Goal: Task Accomplishment & Management: Complete application form

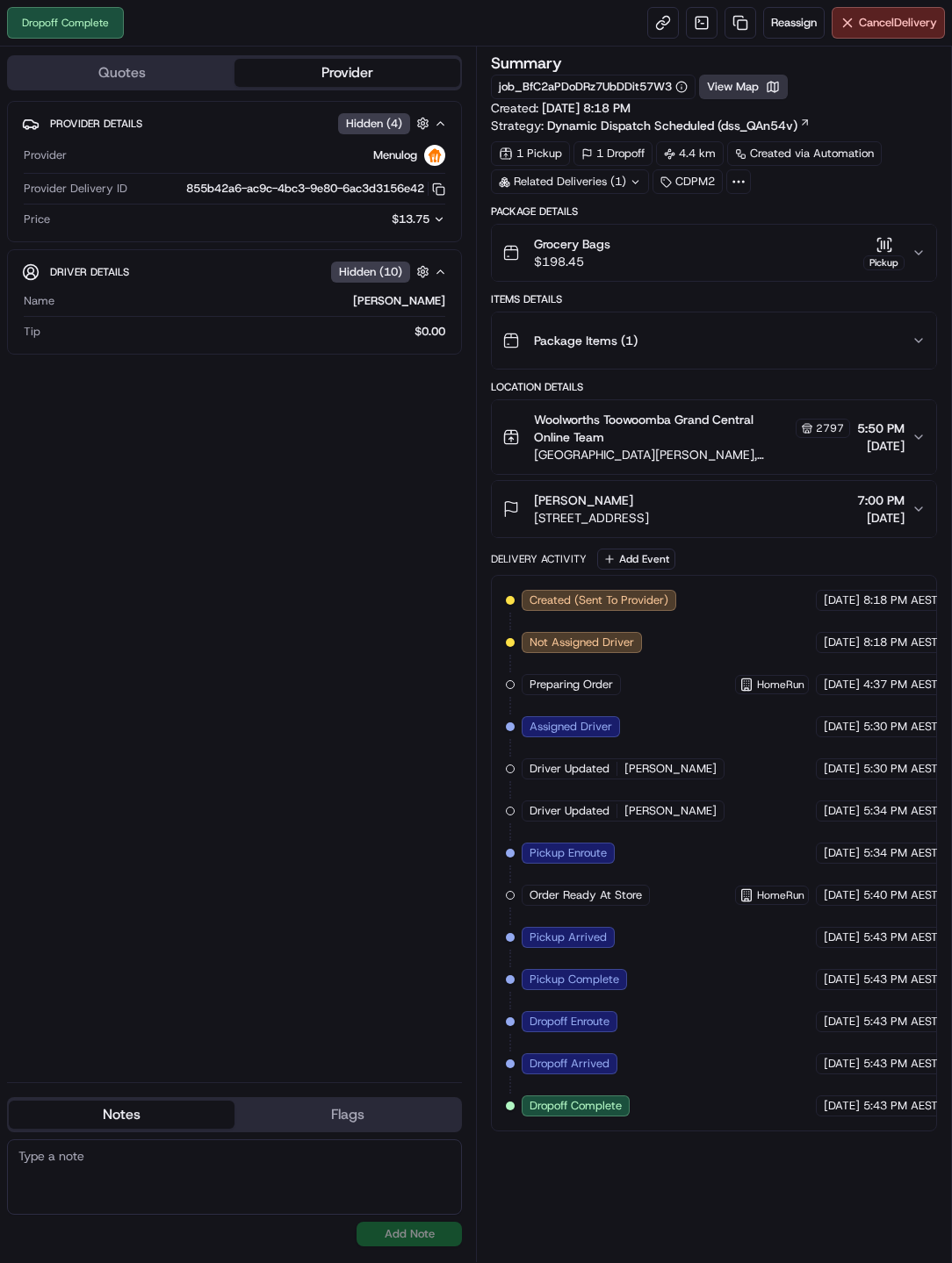
click at [762, 94] on button "View Map" at bounding box center [743, 87] width 88 height 24
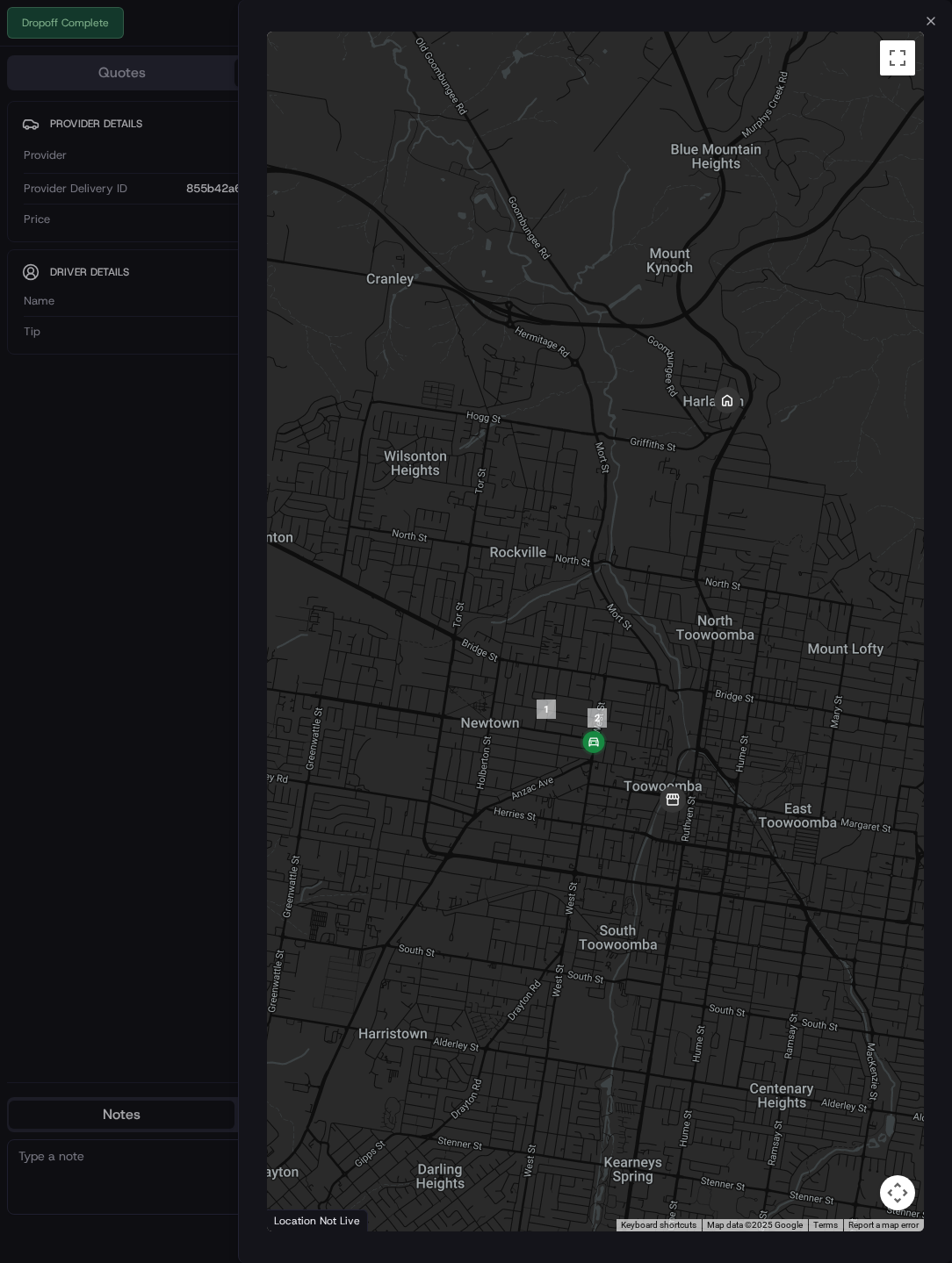
drag, startPoint x: 633, startPoint y: 784, endPoint x: 673, endPoint y: 656, distance: 134.1
click at [673, 656] on div at bounding box center [596, 632] width 657 height 1200
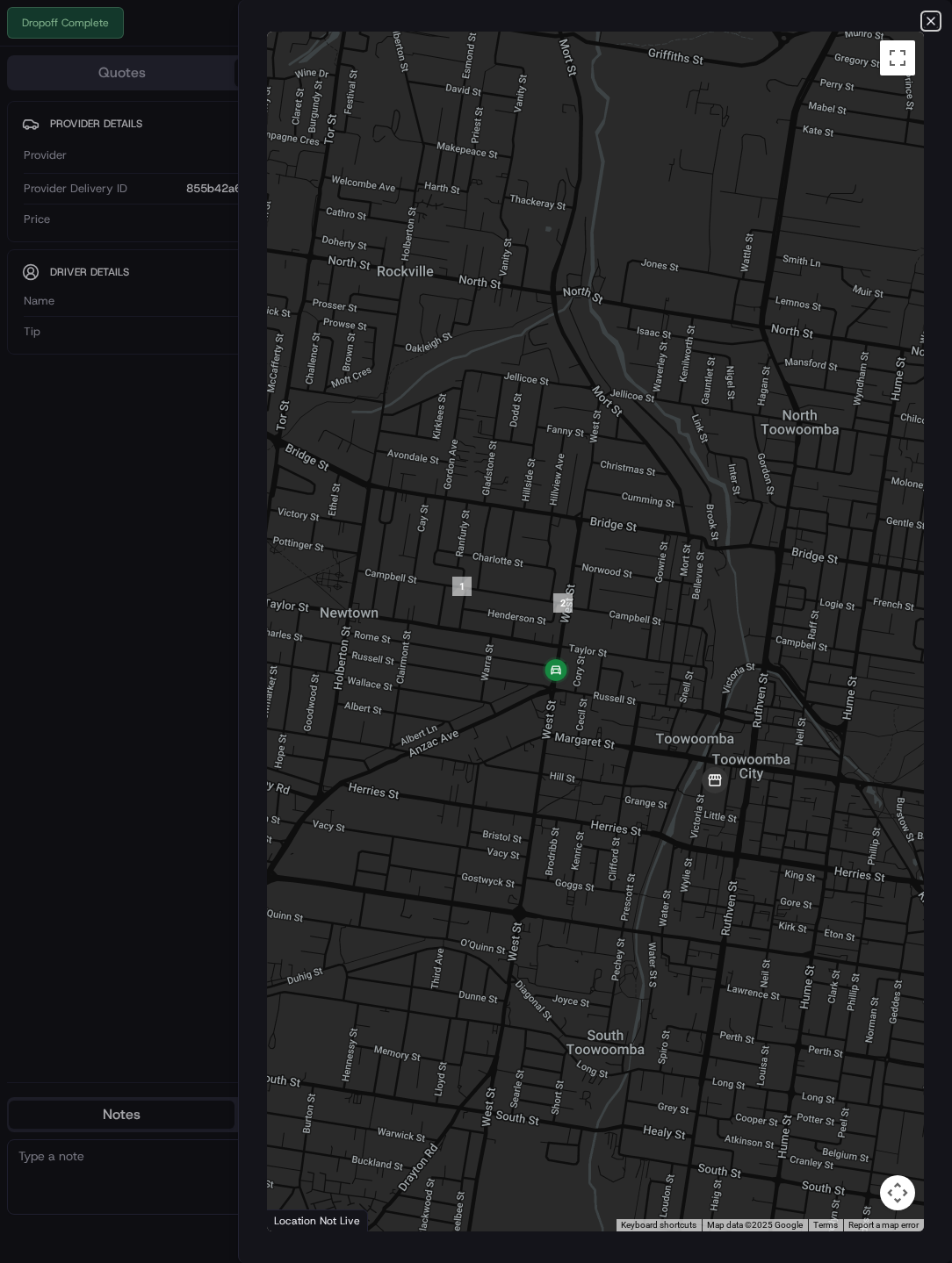
click at [930, 18] on icon "button" at bounding box center [930, 22] width 14 height 14
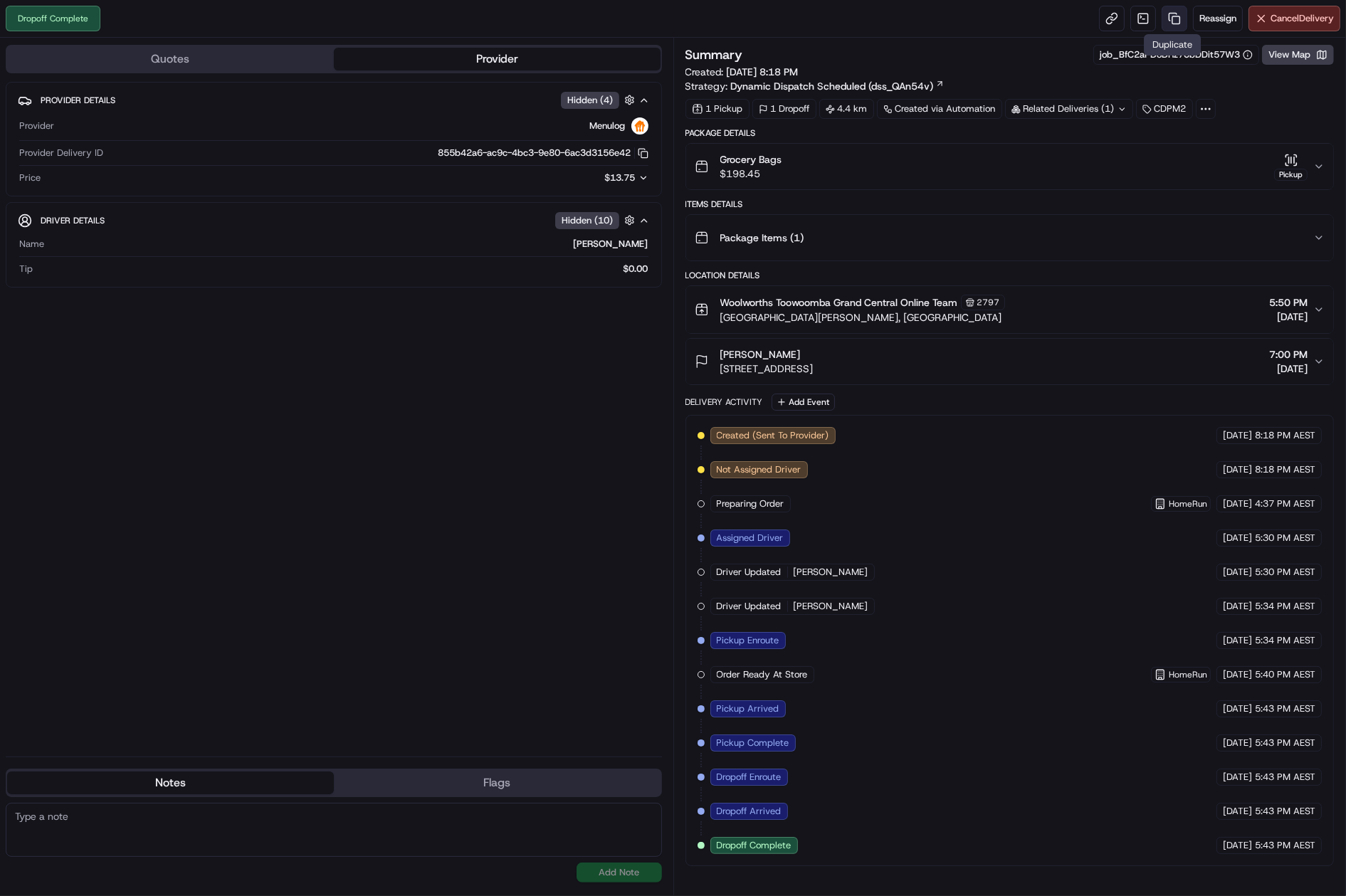
click at [772, 19] on link at bounding box center [1174, 18] width 26 height 26
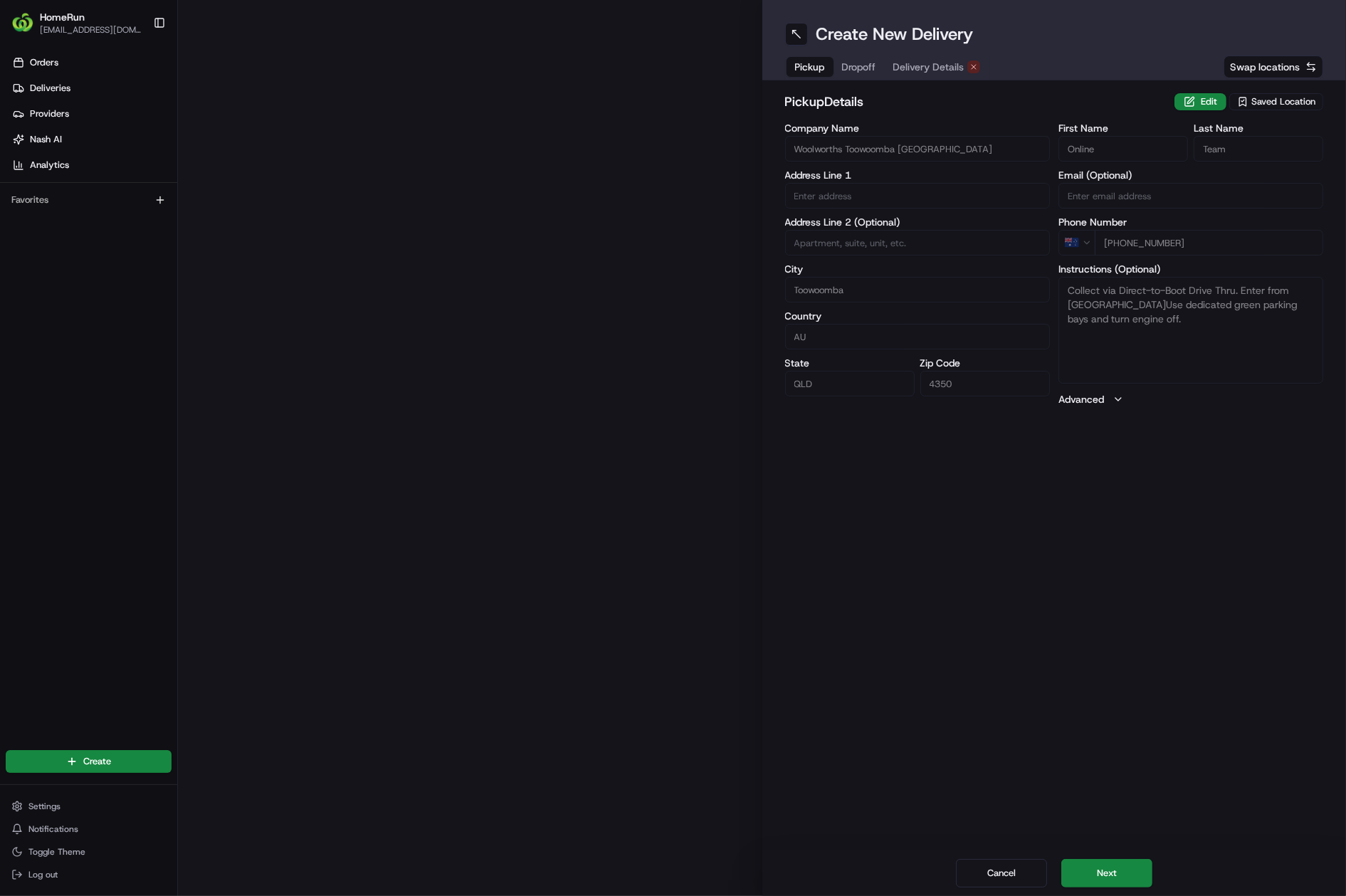
type input "Grand Central Shopping Centre, Cnr Margaret Street & Dent Street"
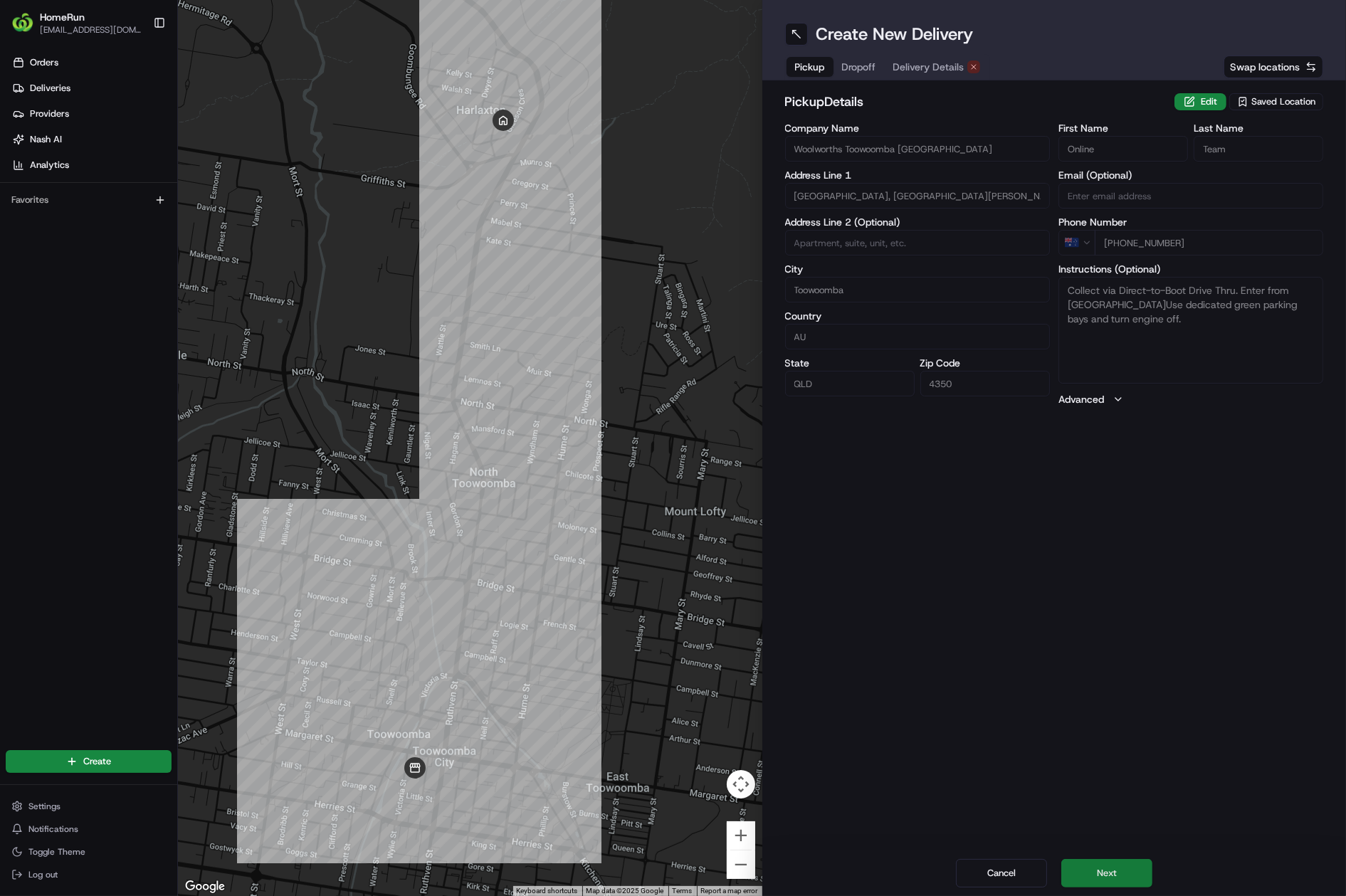
click at [772, 605] on button "Next" at bounding box center [1106, 873] width 91 height 29
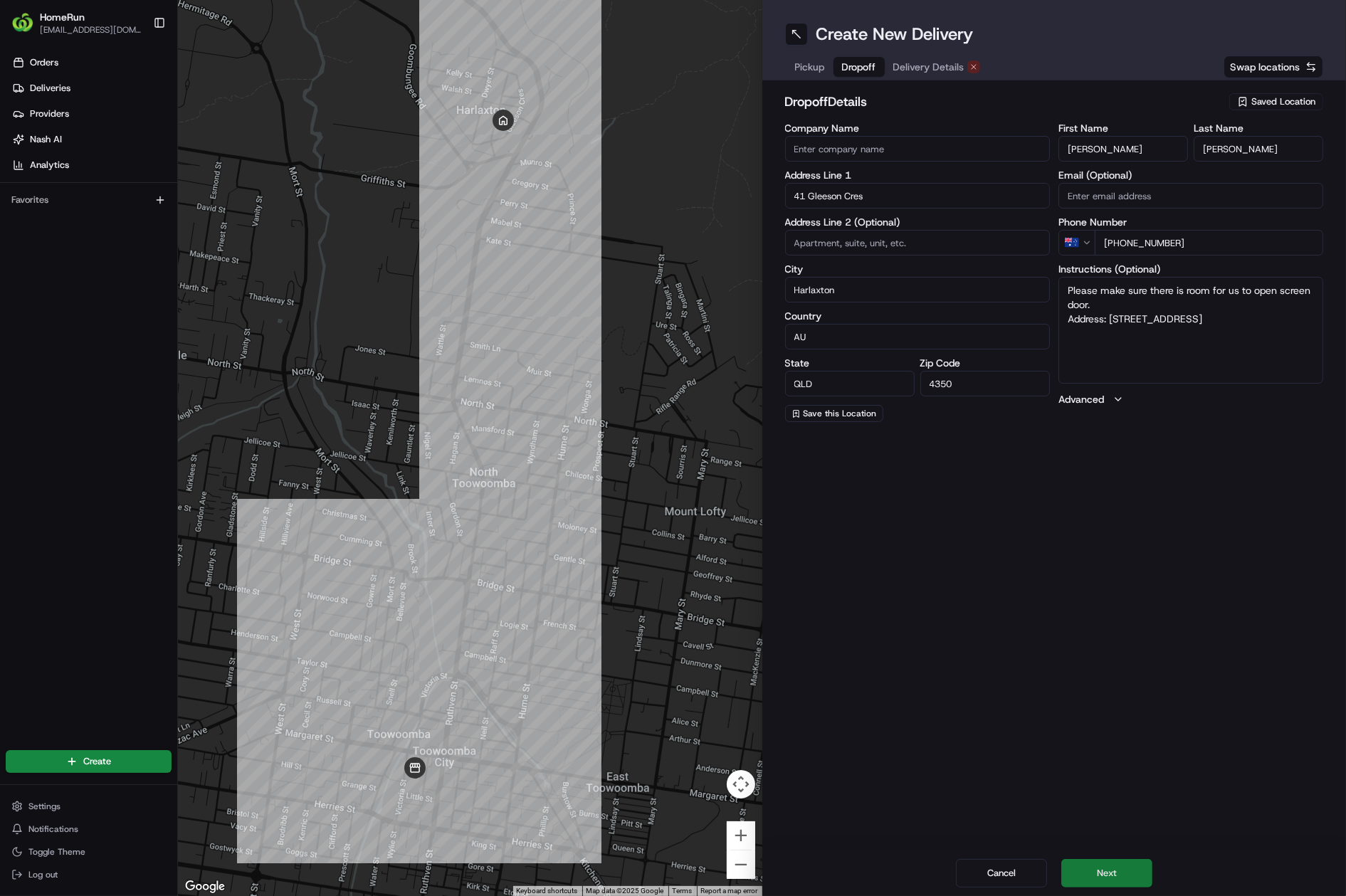
click at [772, 605] on button "Next" at bounding box center [1106, 873] width 91 height 29
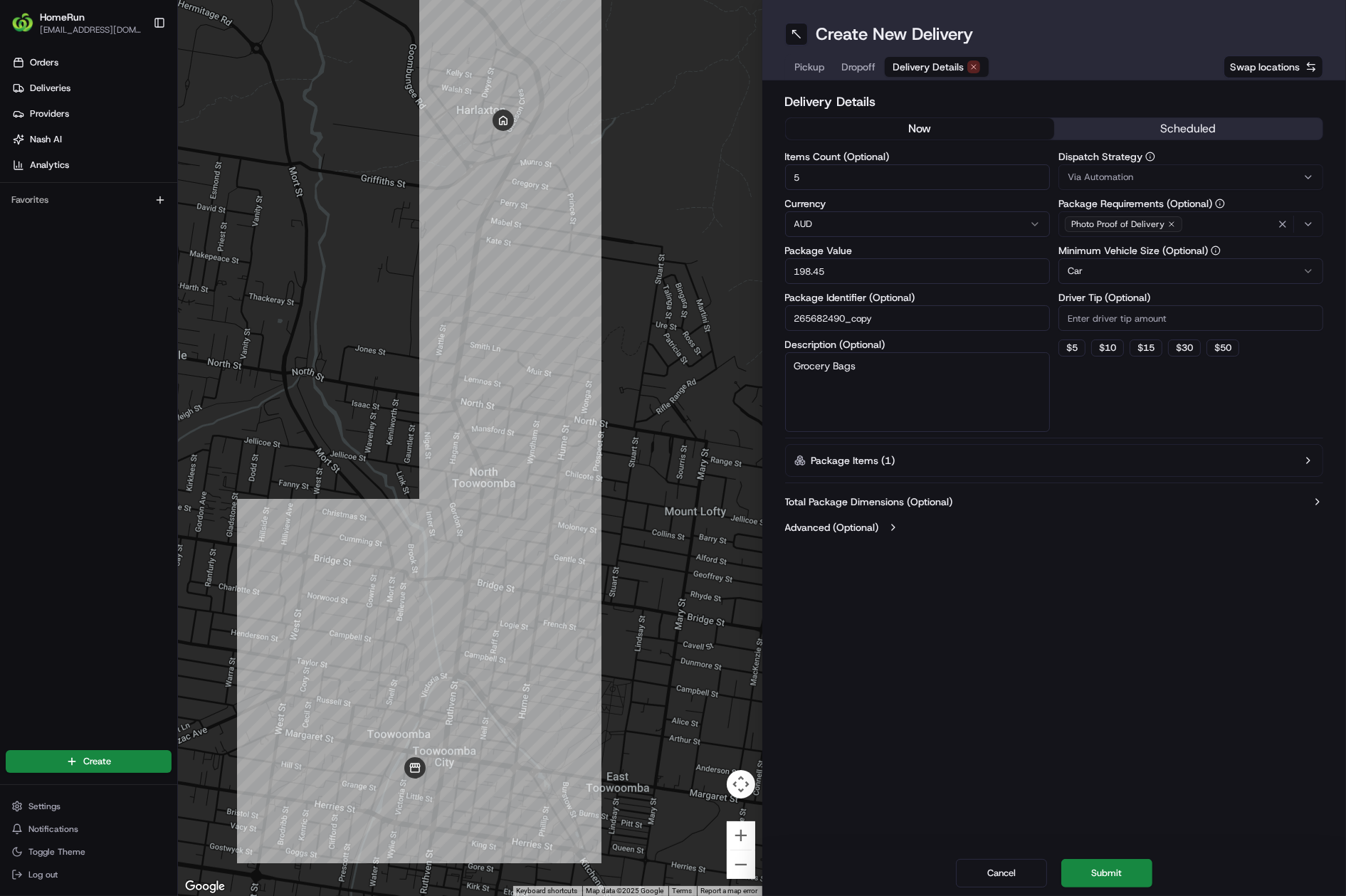
click at [772, 124] on button "now" at bounding box center [920, 128] width 268 height 21
click at [772, 605] on button "Submit" at bounding box center [1106, 873] width 91 height 29
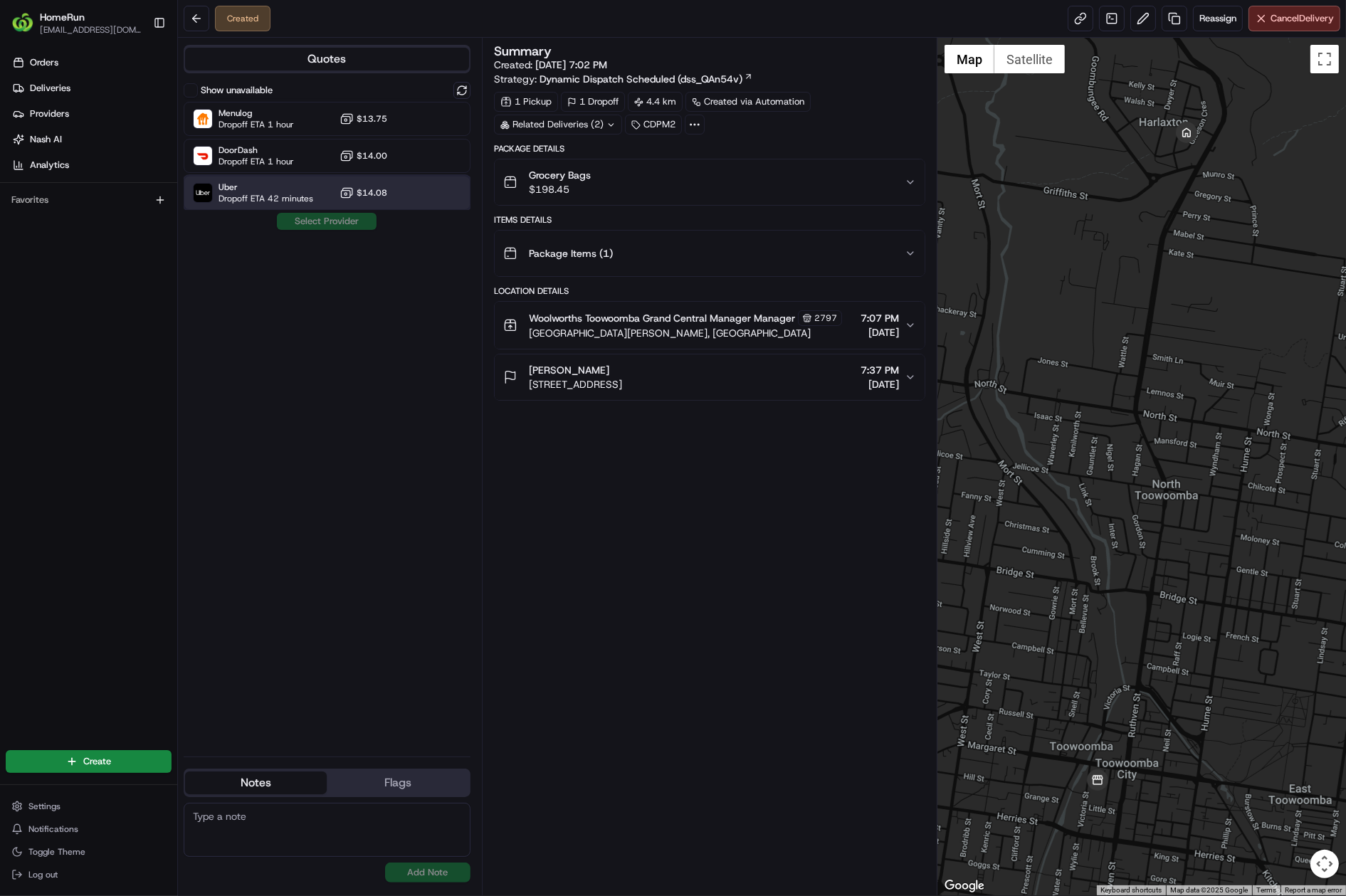
click at [245, 196] on span "Dropoff ETA 42 minutes" at bounding box center [266, 199] width 94 height 12
click at [346, 222] on button "Assign Provider" at bounding box center [326, 221] width 101 height 17
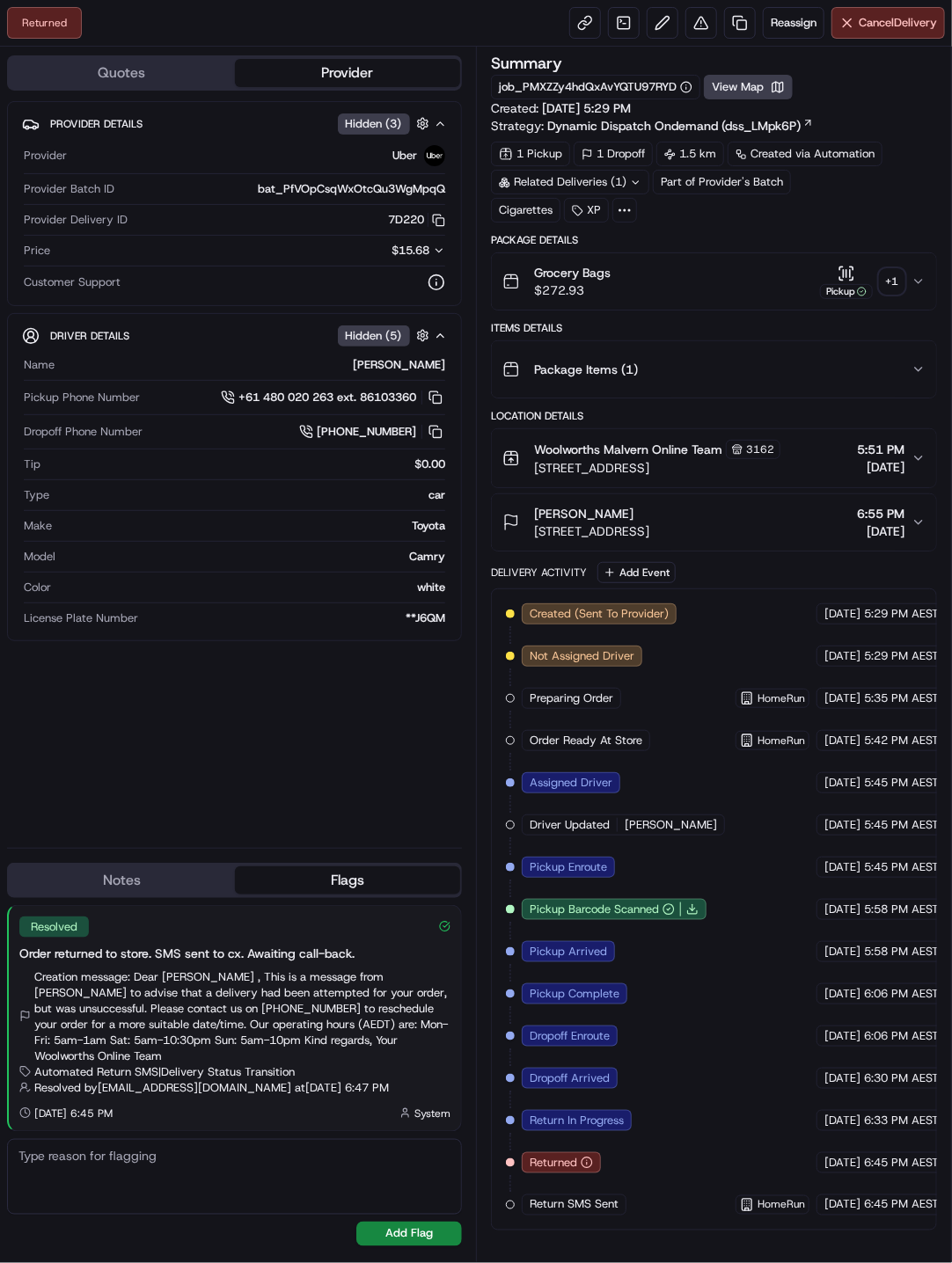
click at [893, 278] on div "+ 1" at bounding box center [891, 281] width 24 height 24
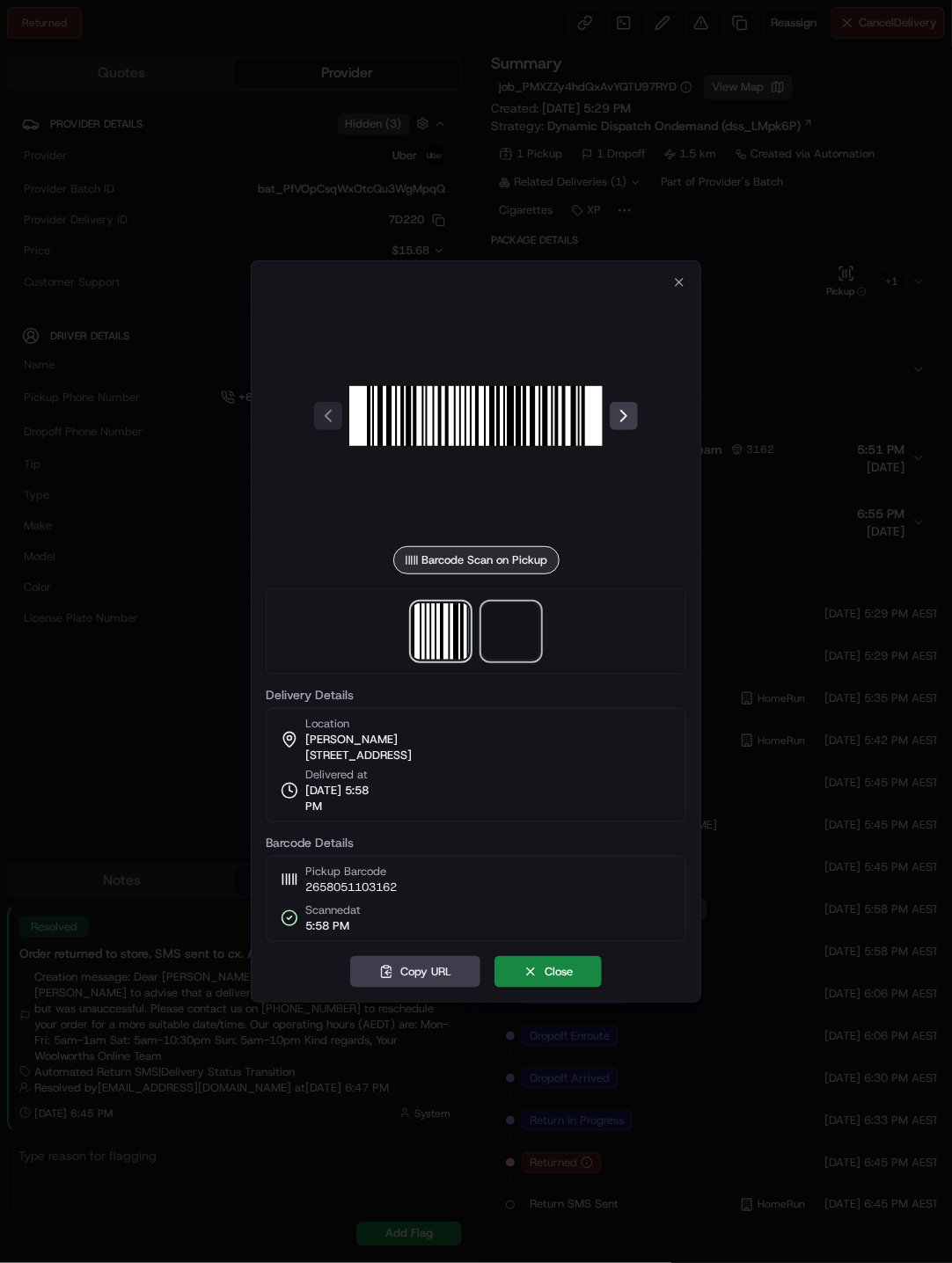
click at [517, 650] on span at bounding box center [511, 631] width 56 height 56
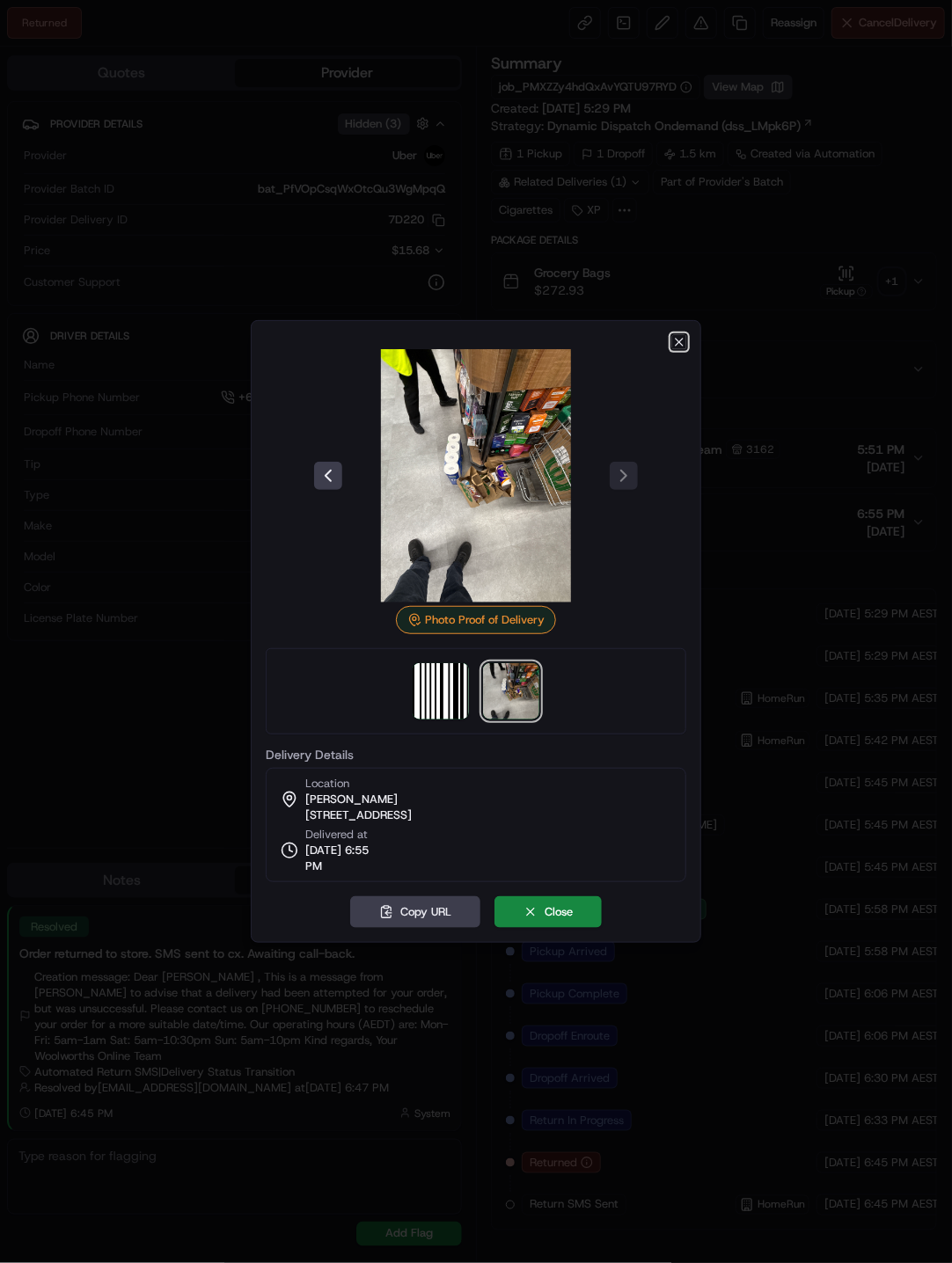
click at [686, 342] on icon "button" at bounding box center [679, 343] width 14 height 14
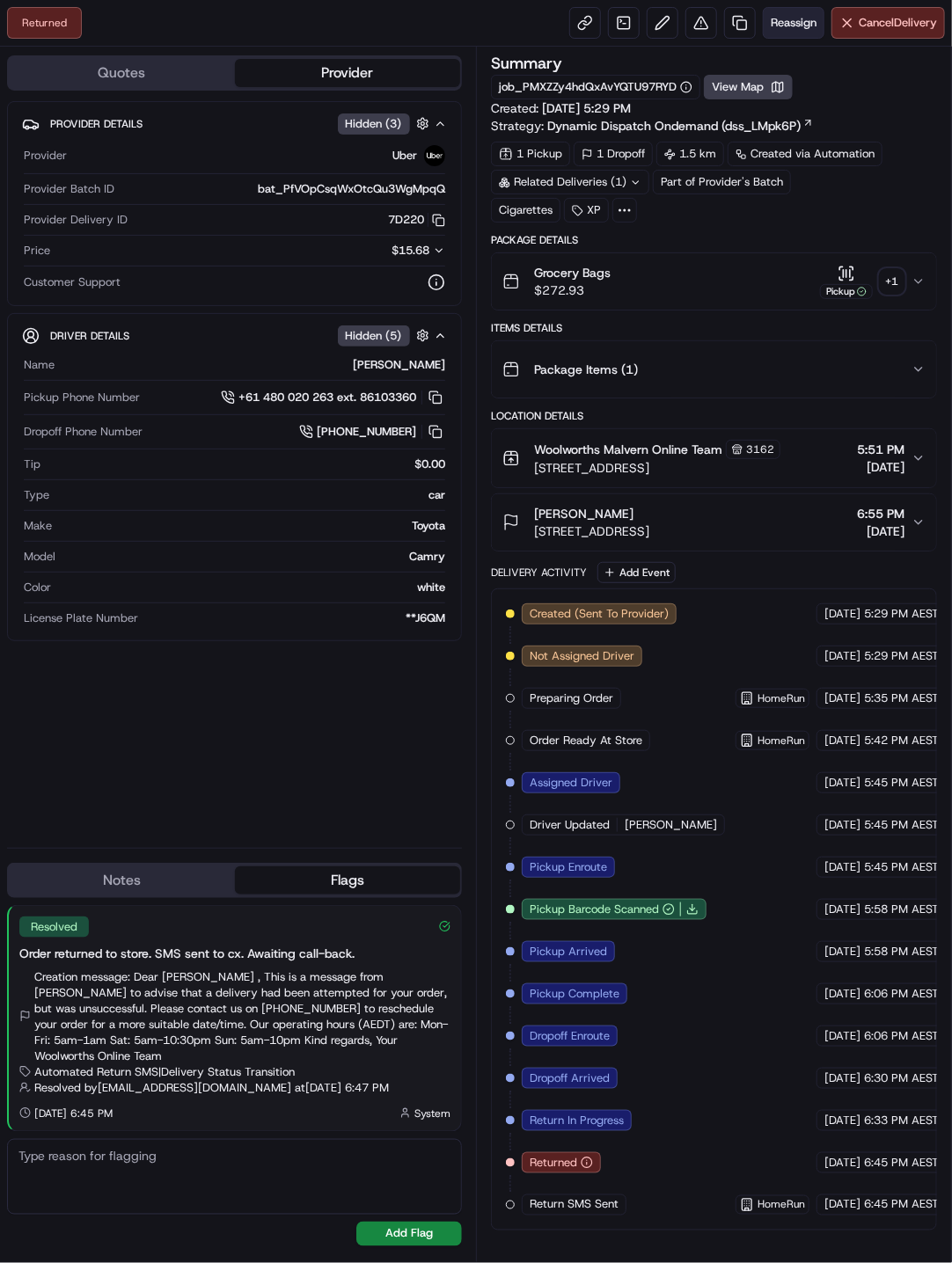
click at [796, 24] on span "Reassign" at bounding box center [793, 24] width 46 height 16
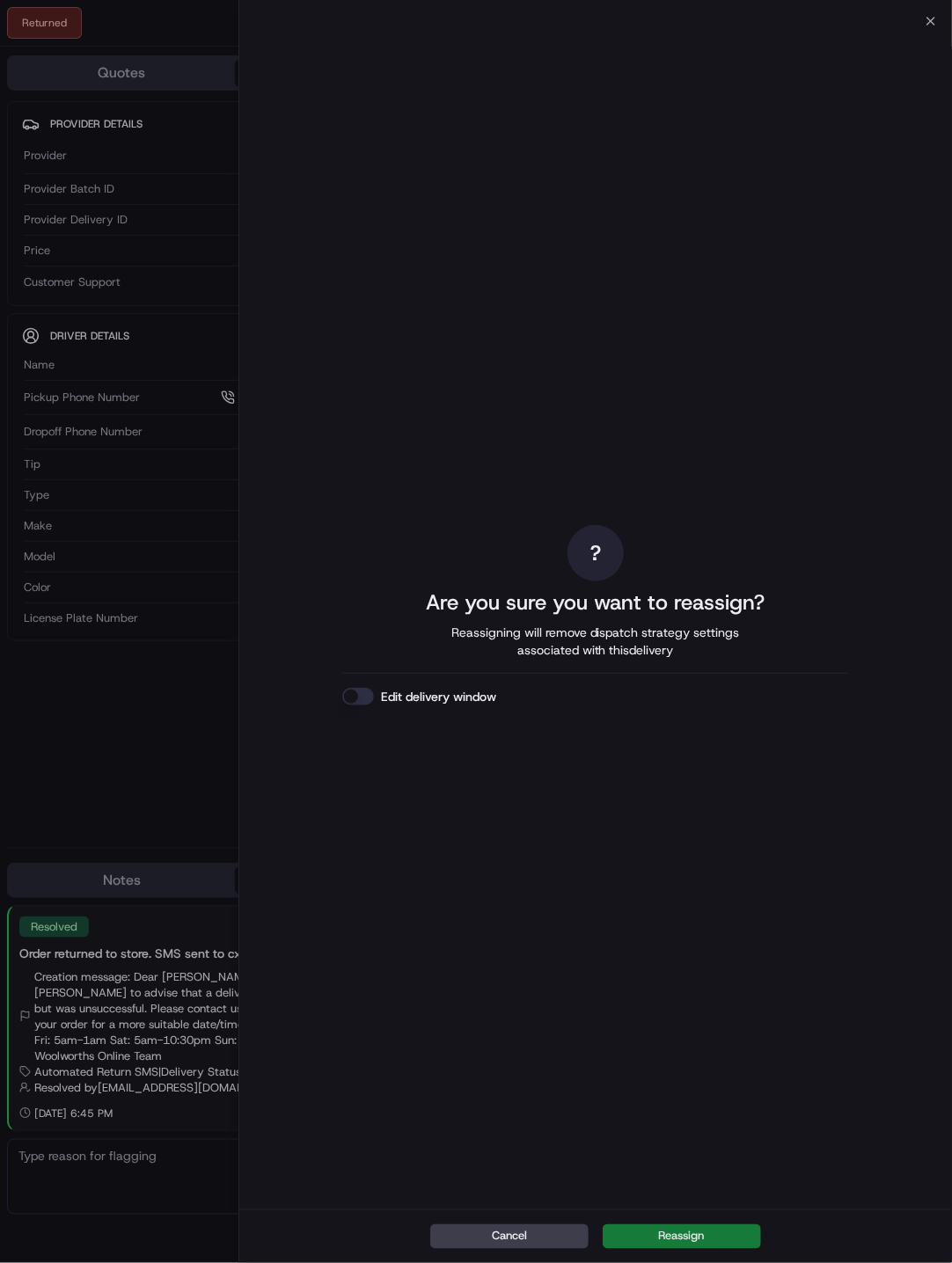
click at [665, 748] on button "Reassign" at bounding box center [681, 1236] width 158 height 24
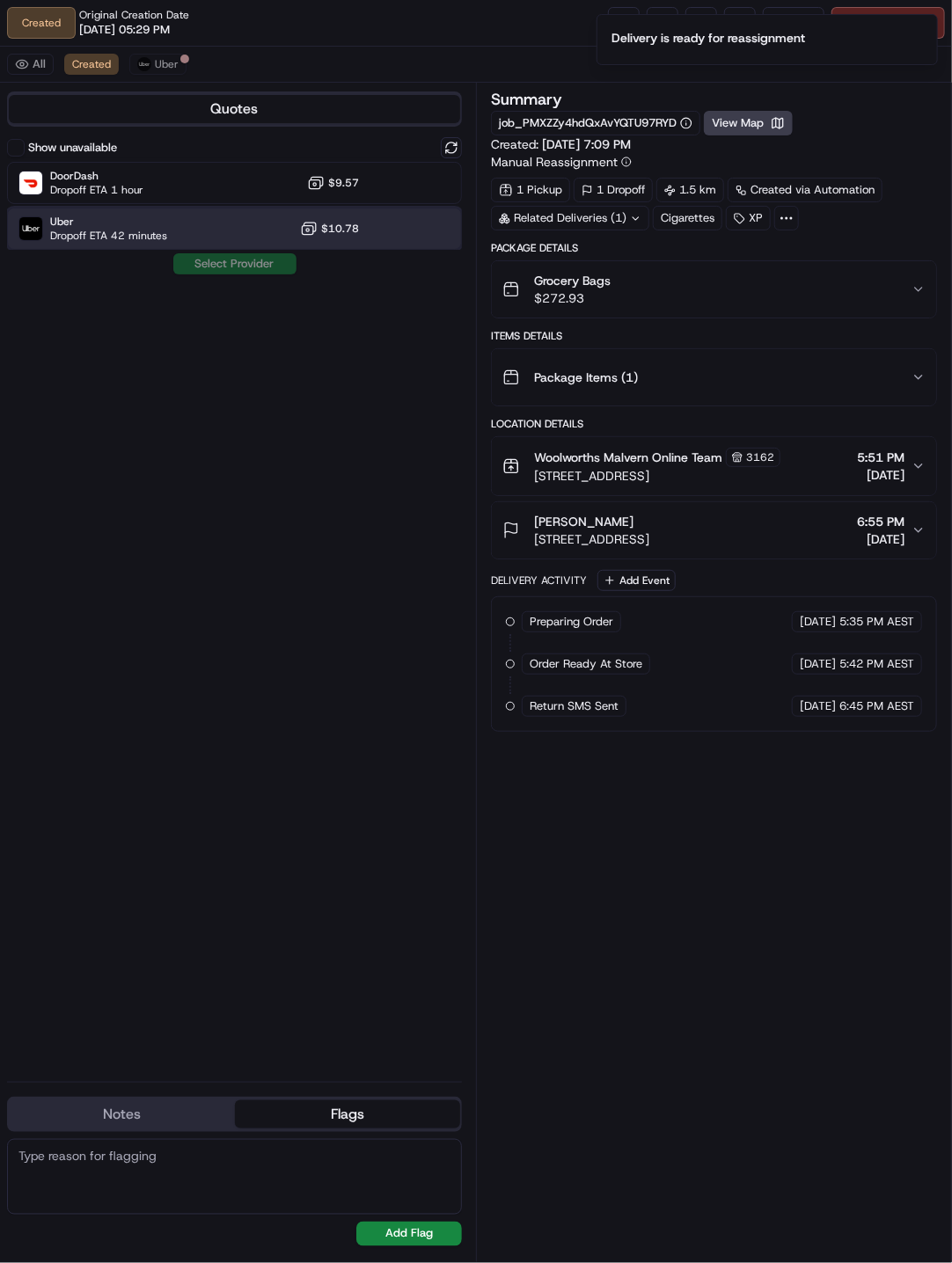
click at [138, 234] on span "Dropoff ETA 42 minutes" at bounding box center [108, 236] width 117 height 14
click at [253, 263] on button "Assign Provider" at bounding box center [235, 263] width 125 height 21
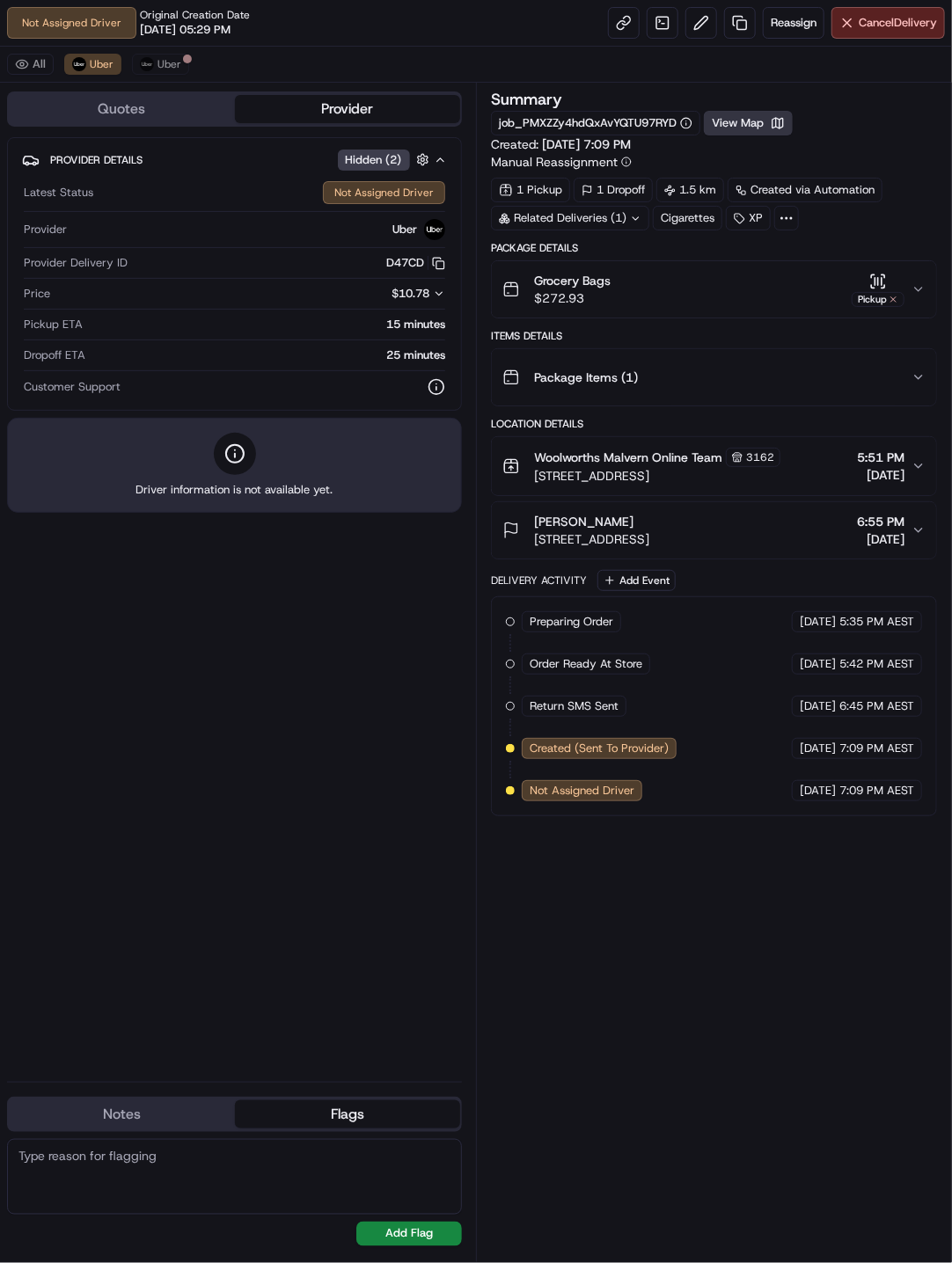
click at [792, 118] on button "View Map" at bounding box center [748, 123] width 89 height 24
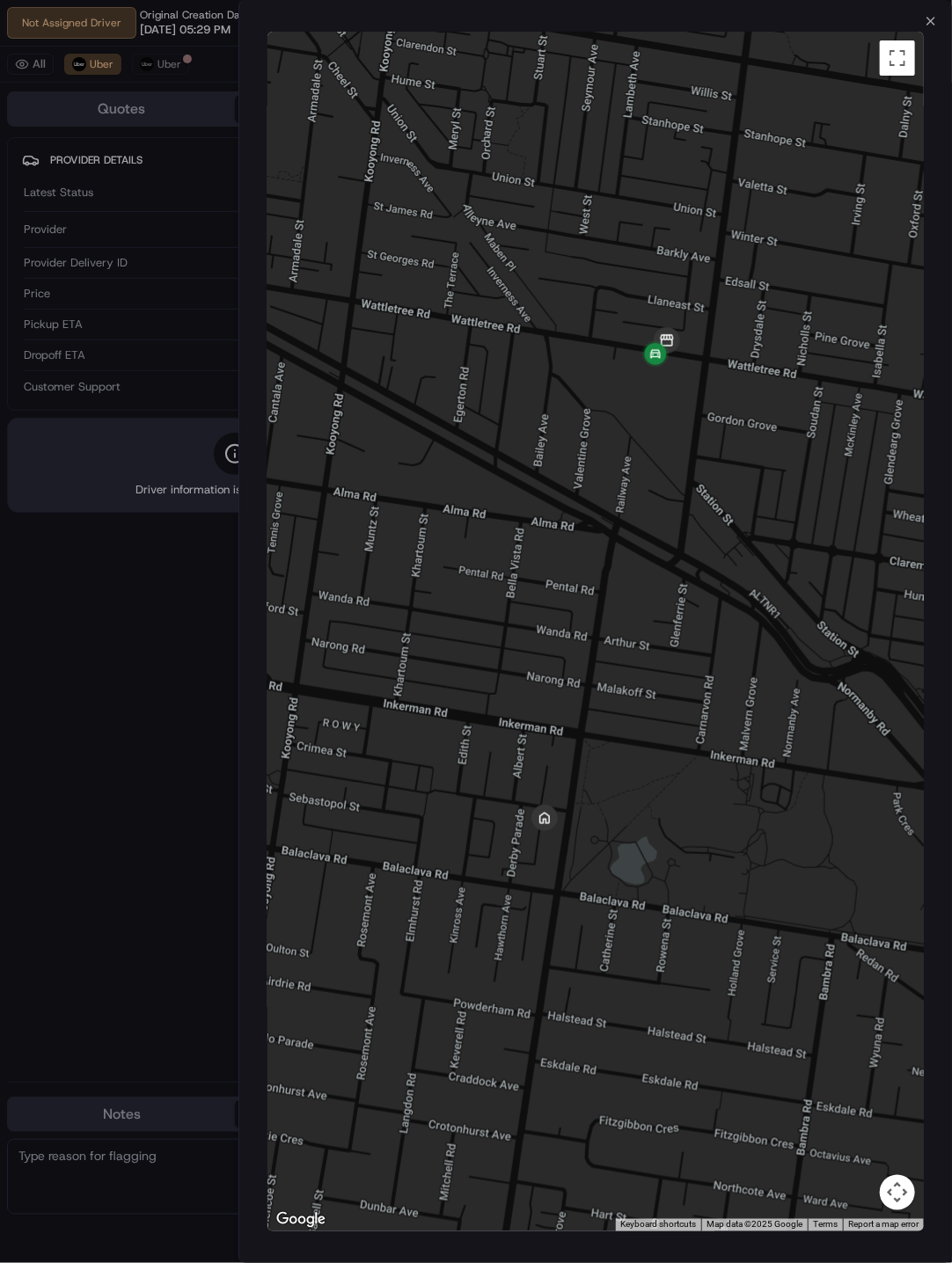
drag, startPoint x: 582, startPoint y: 808, endPoint x: 589, endPoint y: 717, distance: 91.3
click at [589, 717] on div at bounding box center [596, 631] width 657 height 1200
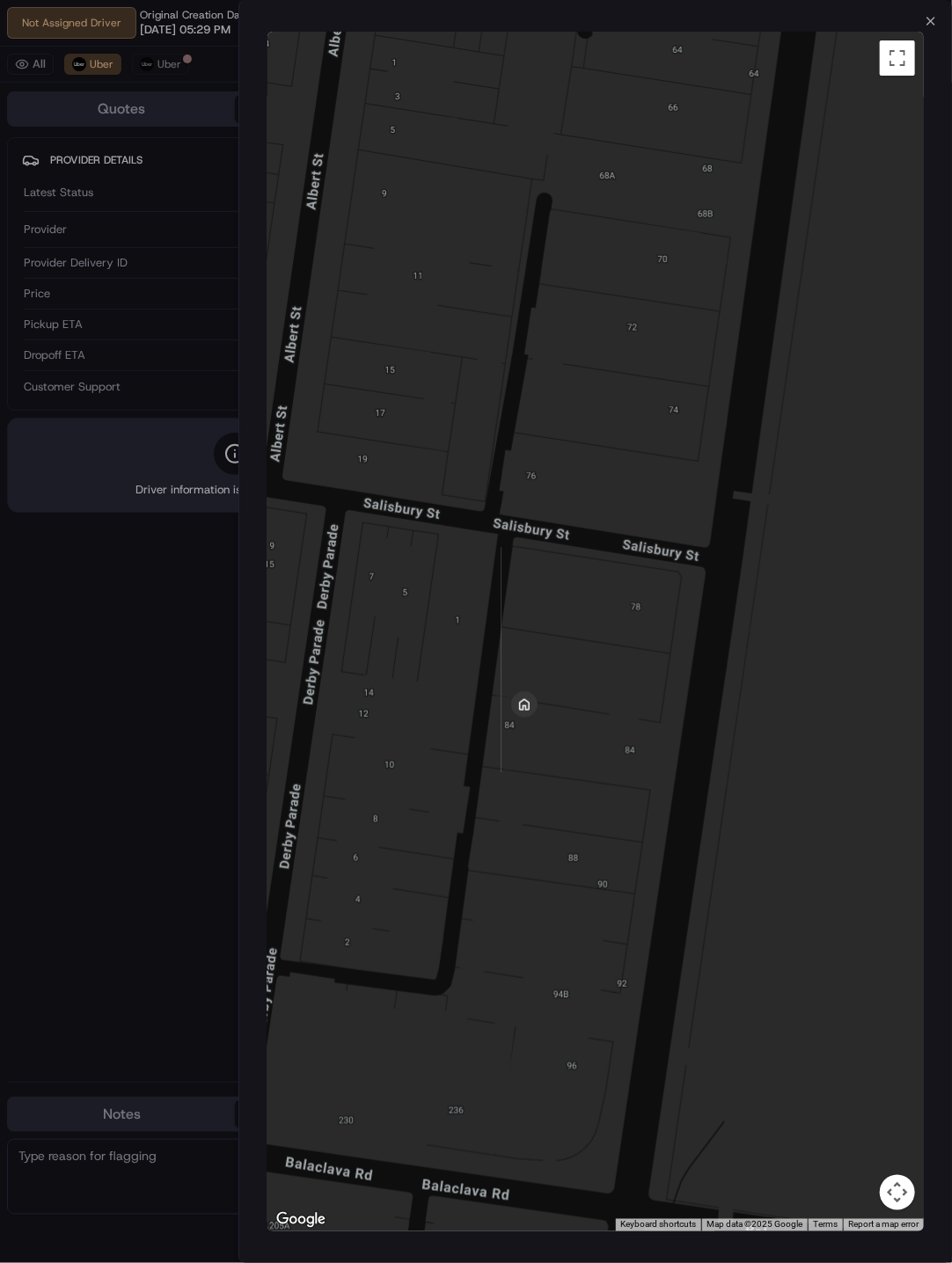
click at [925, 28] on div "← Move left → Move right ↑ Move up ↓ Move down + Zoom in - Zoom out Home Jump l…" at bounding box center [596, 631] width 713 height 1207
click at [927, 23] on icon "button" at bounding box center [930, 22] width 14 height 14
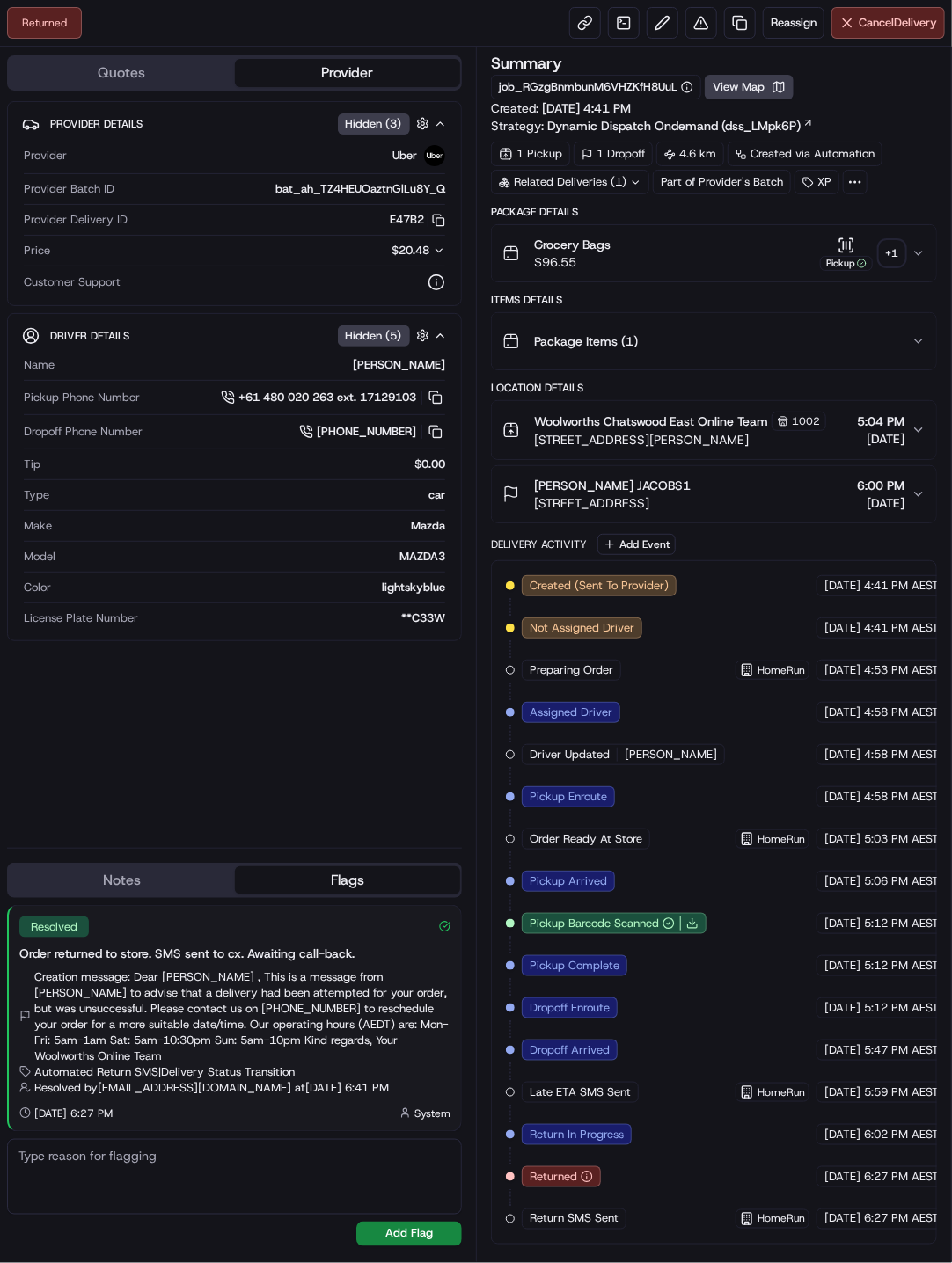
click at [891, 261] on div "+ 1" at bounding box center [891, 253] width 24 height 24
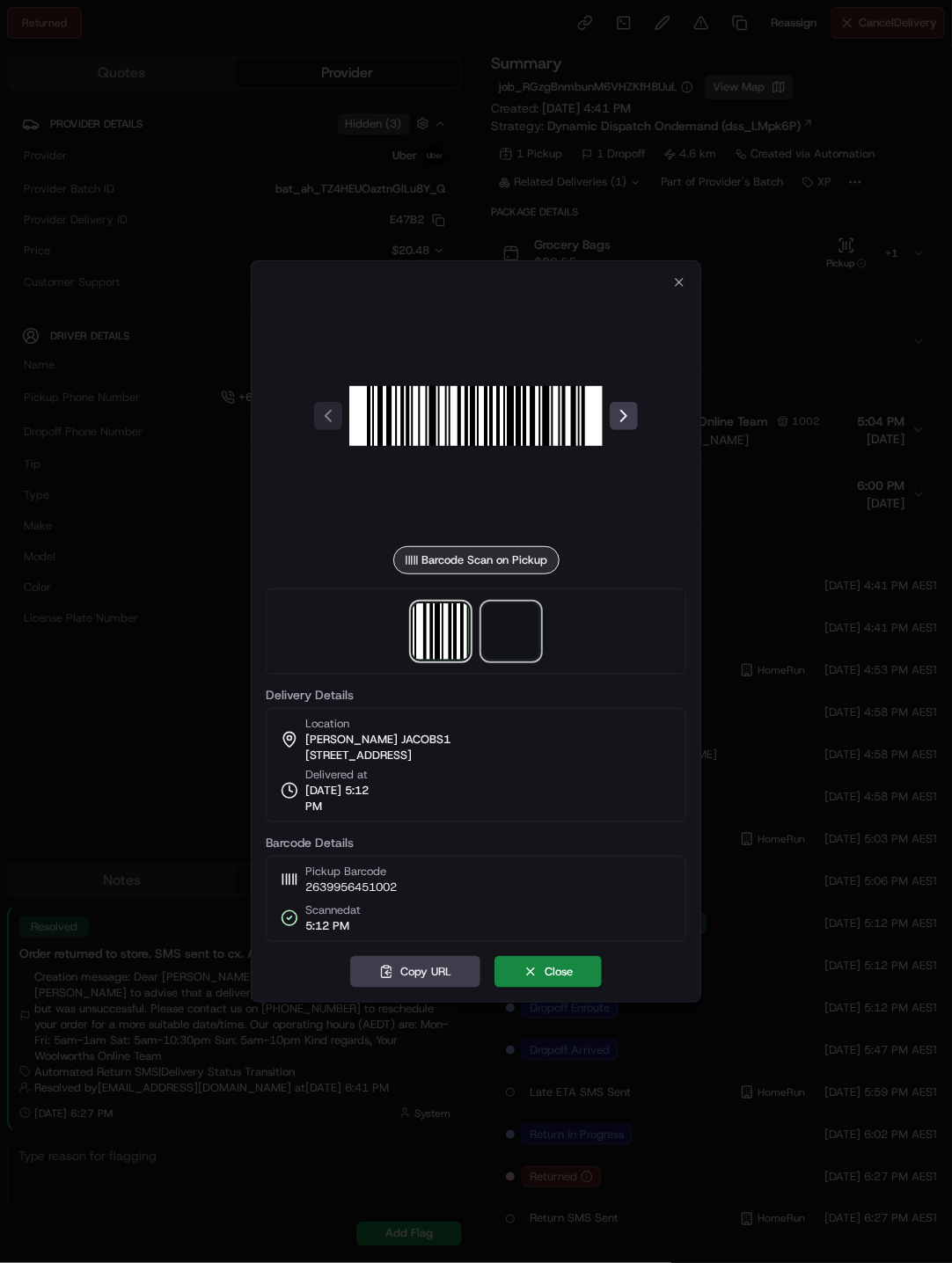
click at [524, 635] on span at bounding box center [511, 631] width 56 height 56
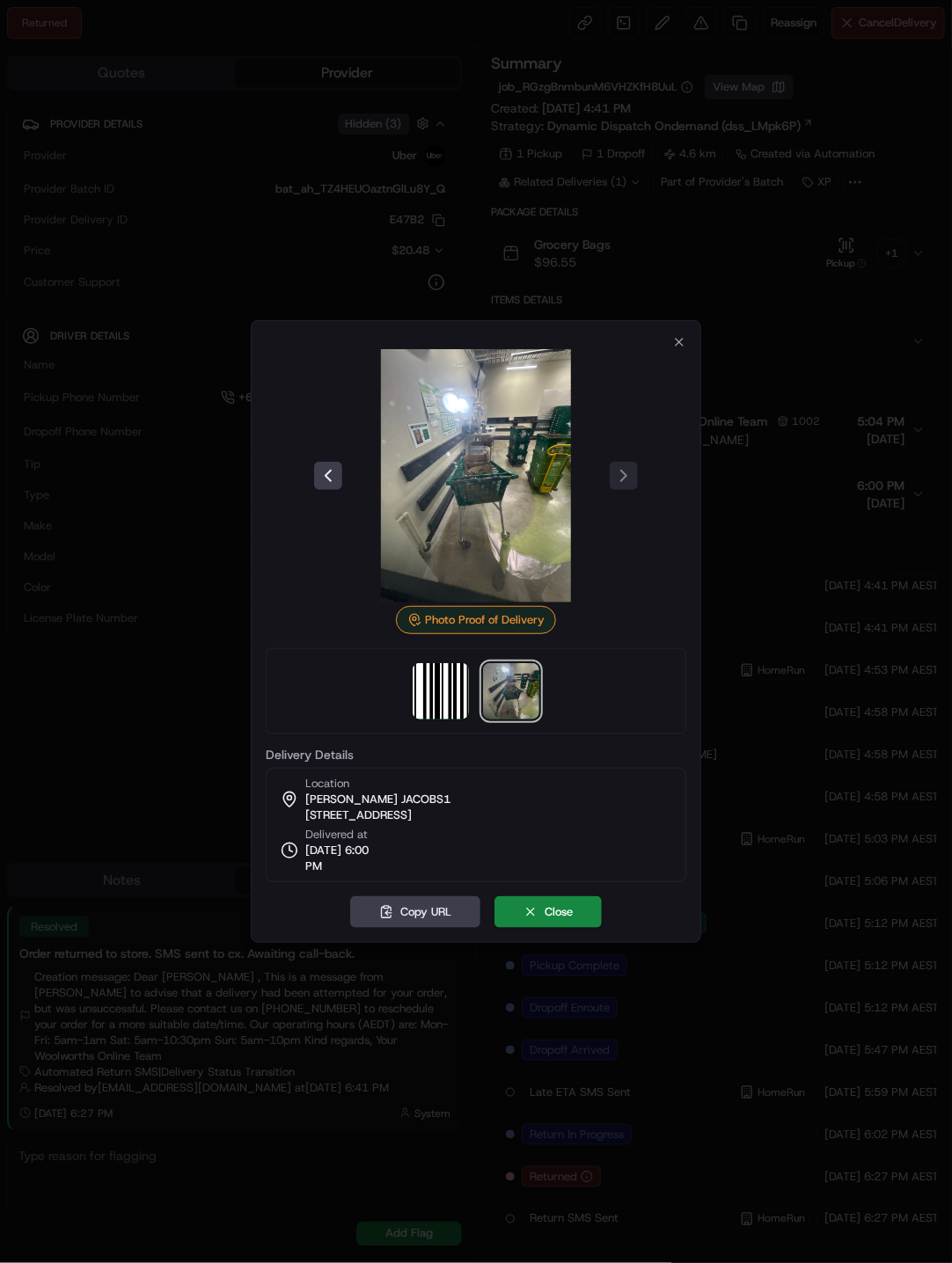
click at [762, 572] on div at bounding box center [476, 631] width 952 height 1263
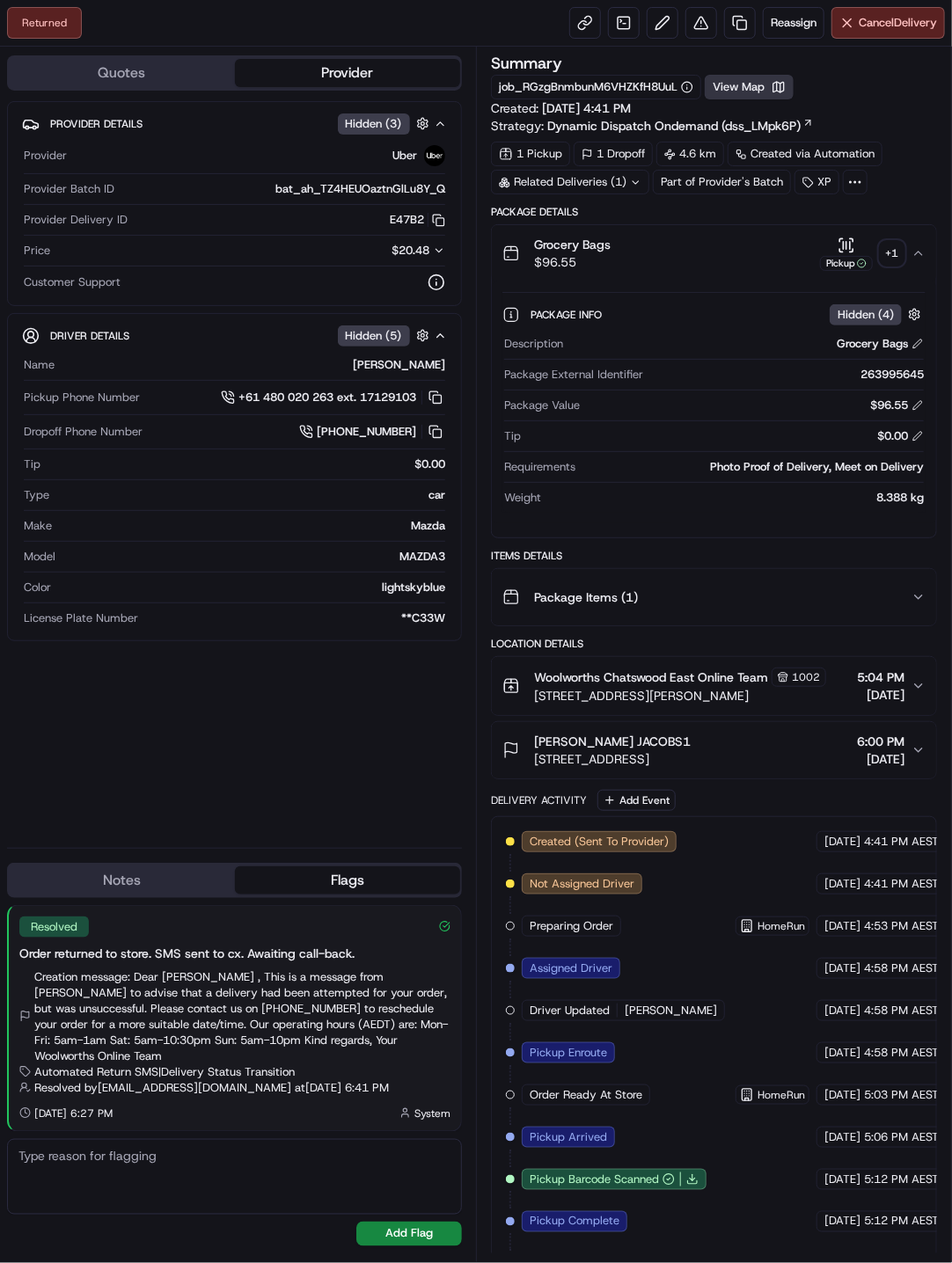
click at [763, 90] on button "View Map" at bounding box center [749, 87] width 89 height 24
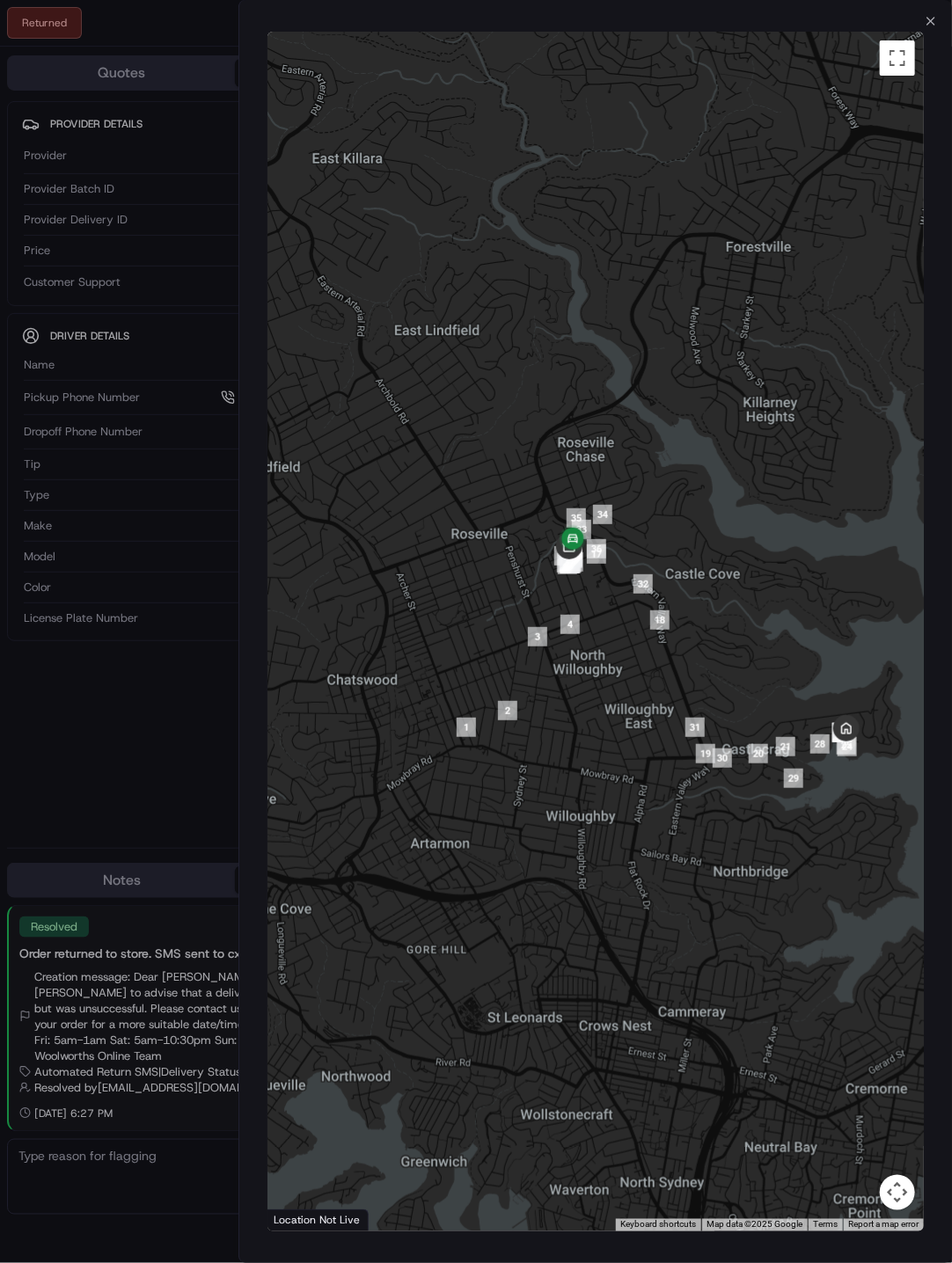
drag, startPoint x: 690, startPoint y: 609, endPoint x: 750, endPoint y: 625, distance: 62.1
click at [750, 625] on div at bounding box center [596, 631] width 657 height 1200
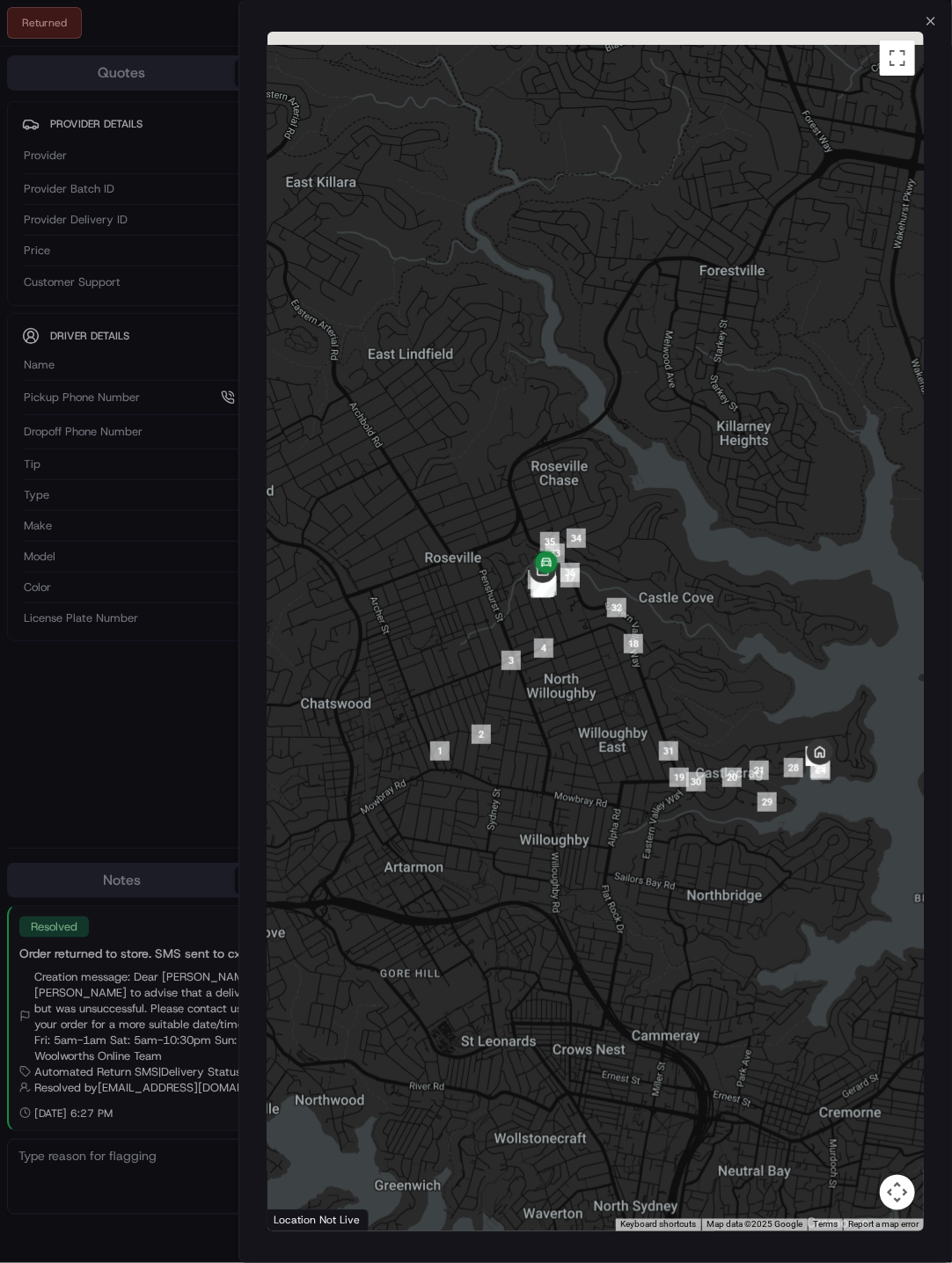
drag, startPoint x: 781, startPoint y: 646, endPoint x: 758, endPoint y: 675, distance: 37.0
click at [758, 675] on div at bounding box center [596, 631] width 657 height 1200
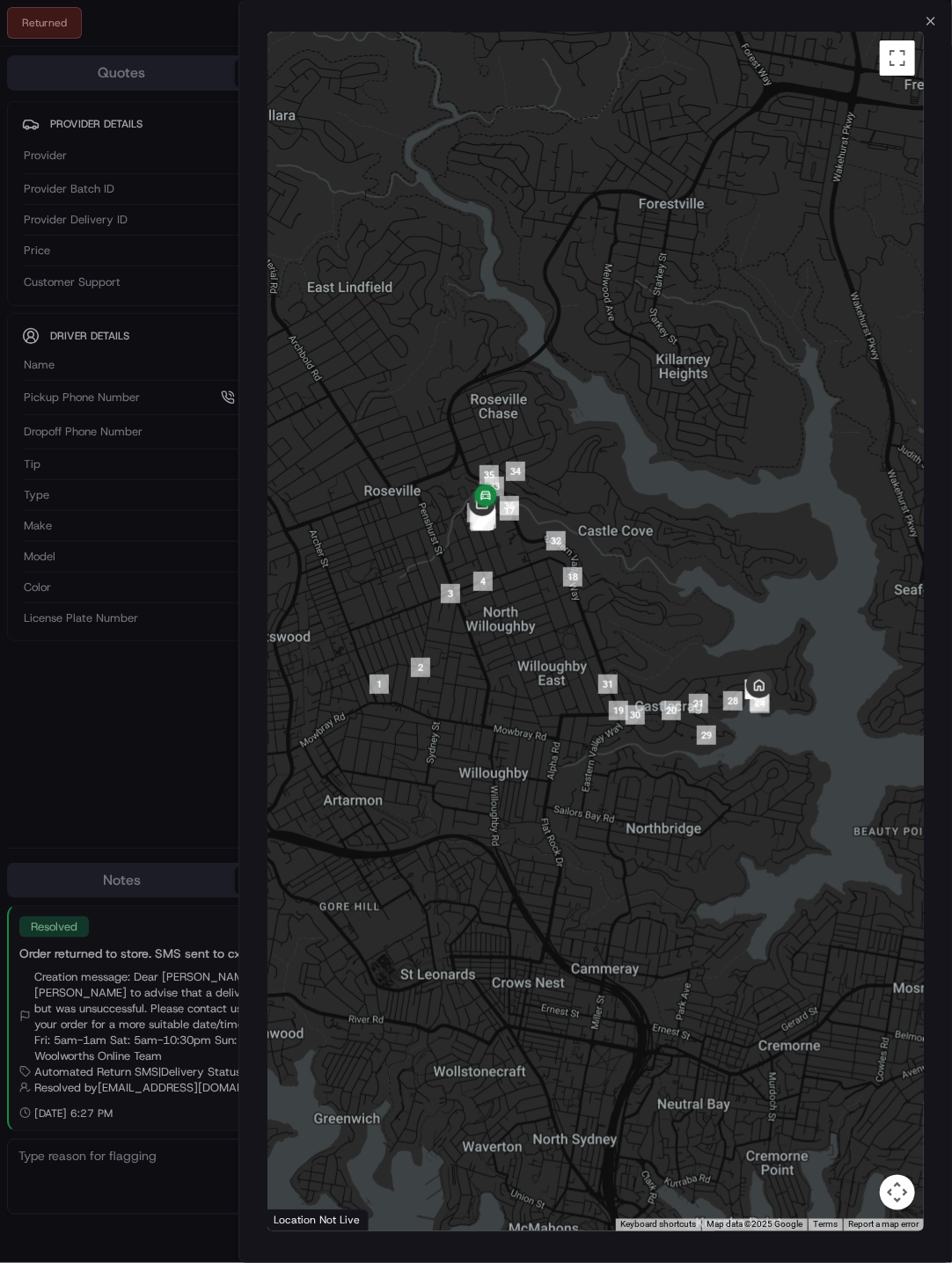
drag, startPoint x: 737, startPoint y: 693, endPoint x: 664, endPoint y: 616, distance: 106.1
click at [664, 616] on div at bounding box center [596, 631] width 657 height 1200
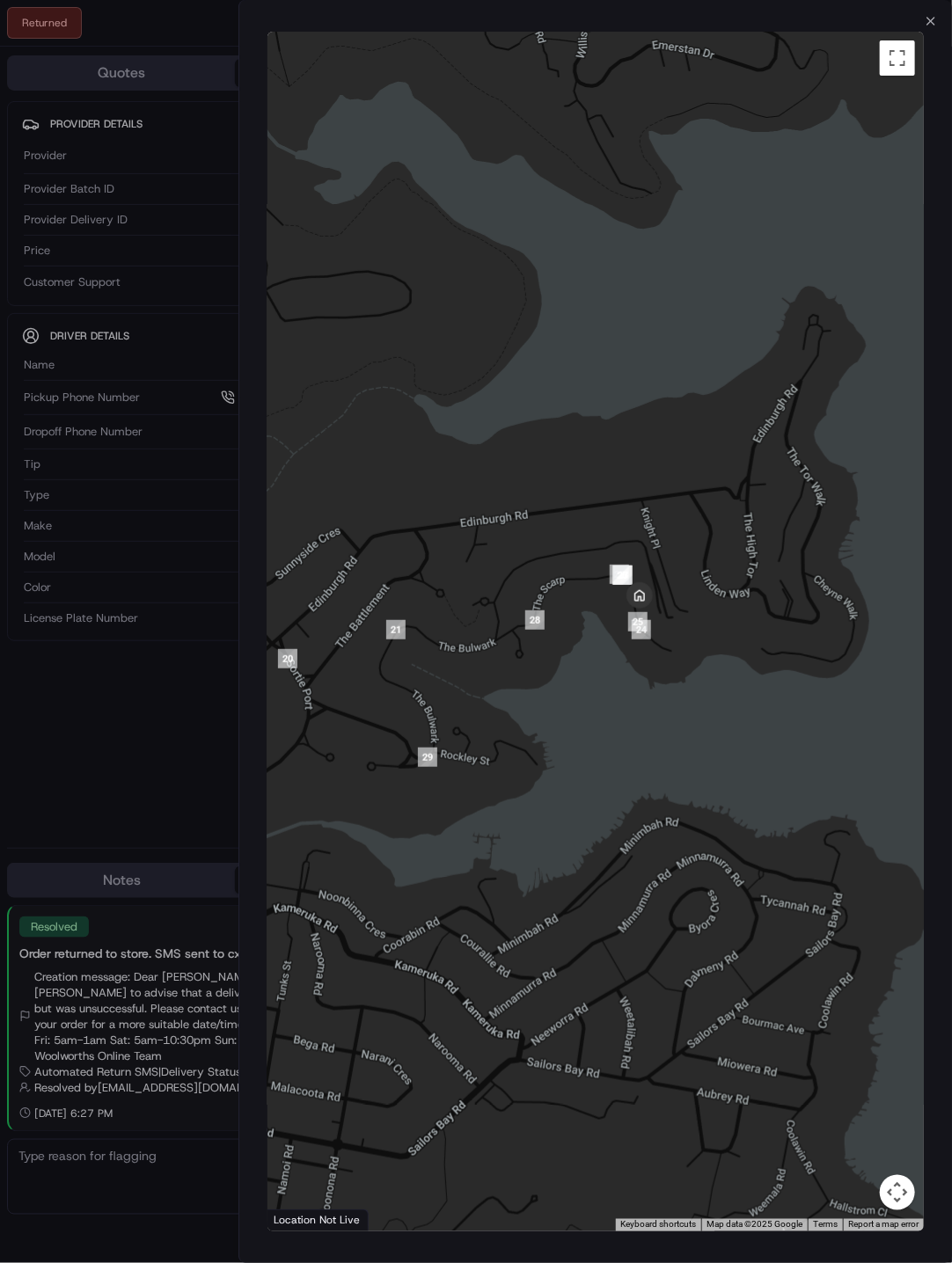
click at [928, 30] on div "← Move left → Move right ↑ Move up ↓ Move down + Zoom in - Zoom out Home Jump l…" at bounding box center [596, 631] width 713 height 1207
click at [927, 21] on icon "button" at bounding box center [930, 22] width 14 height 14
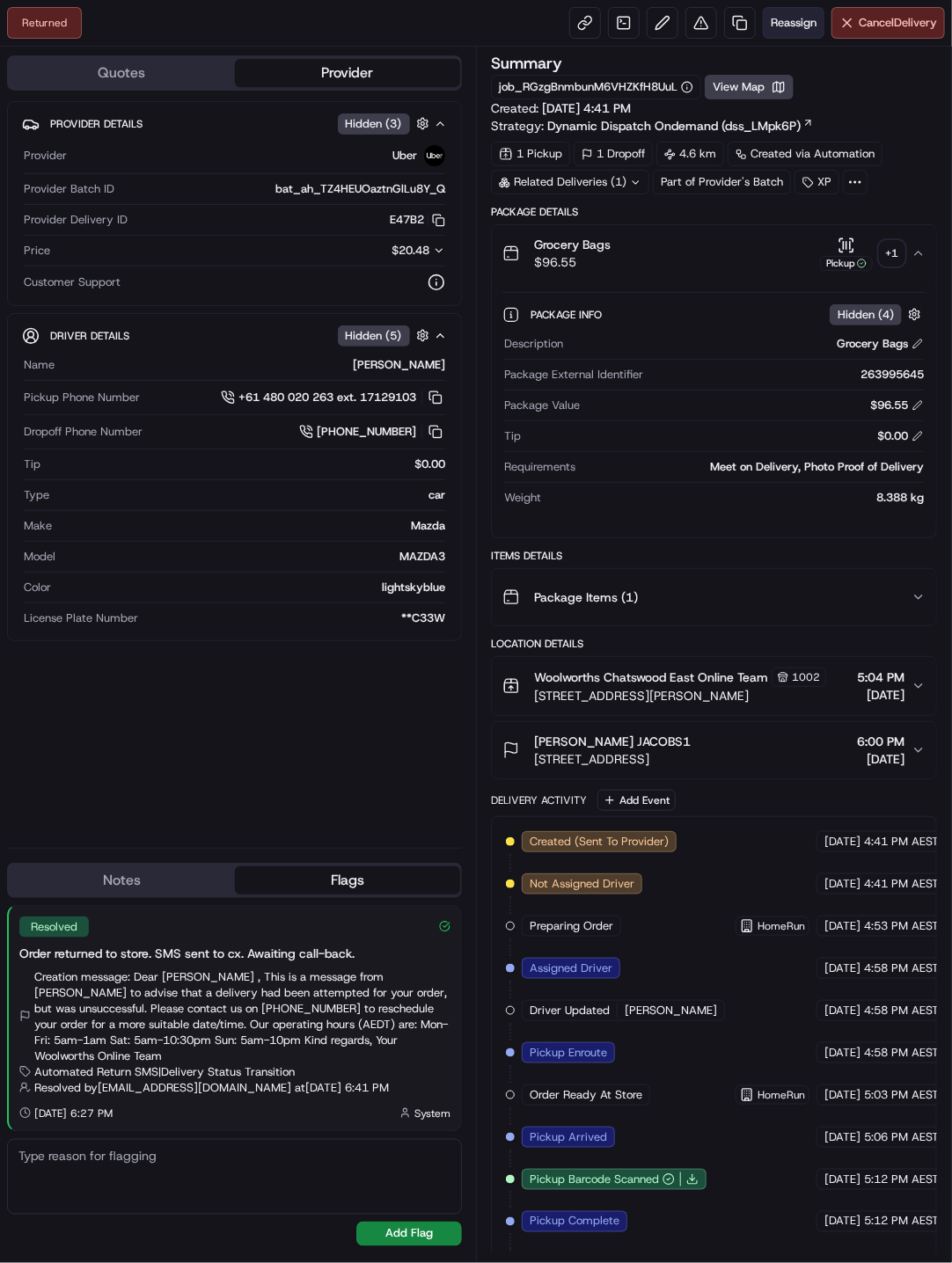
click at [777, 27] on span "Reassign" at bounding box center [793, 24] width 46 height 16
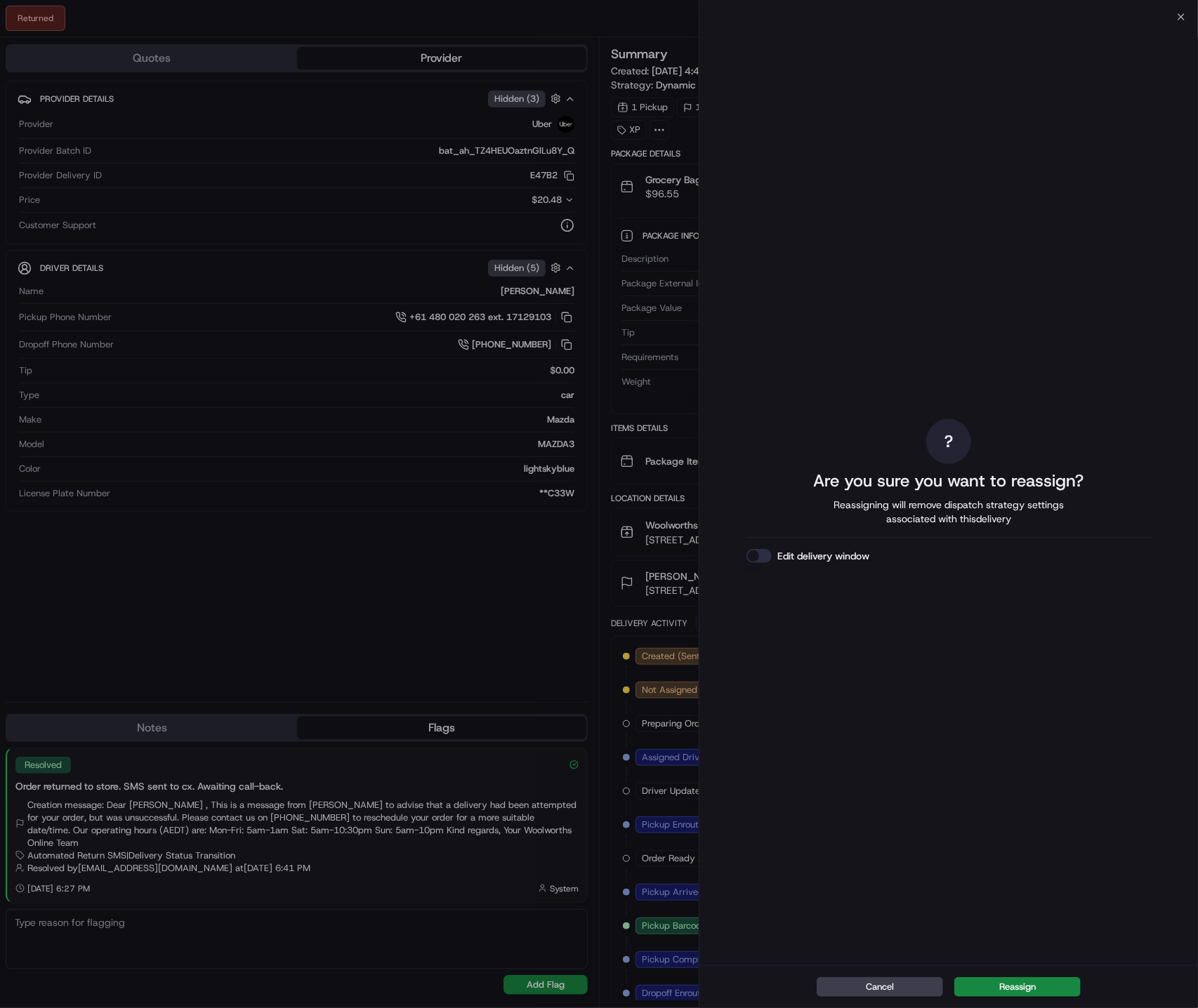
click at [761, 555] on button "Edit delivery window" at bounding box center [758, 556] width 25 height 14
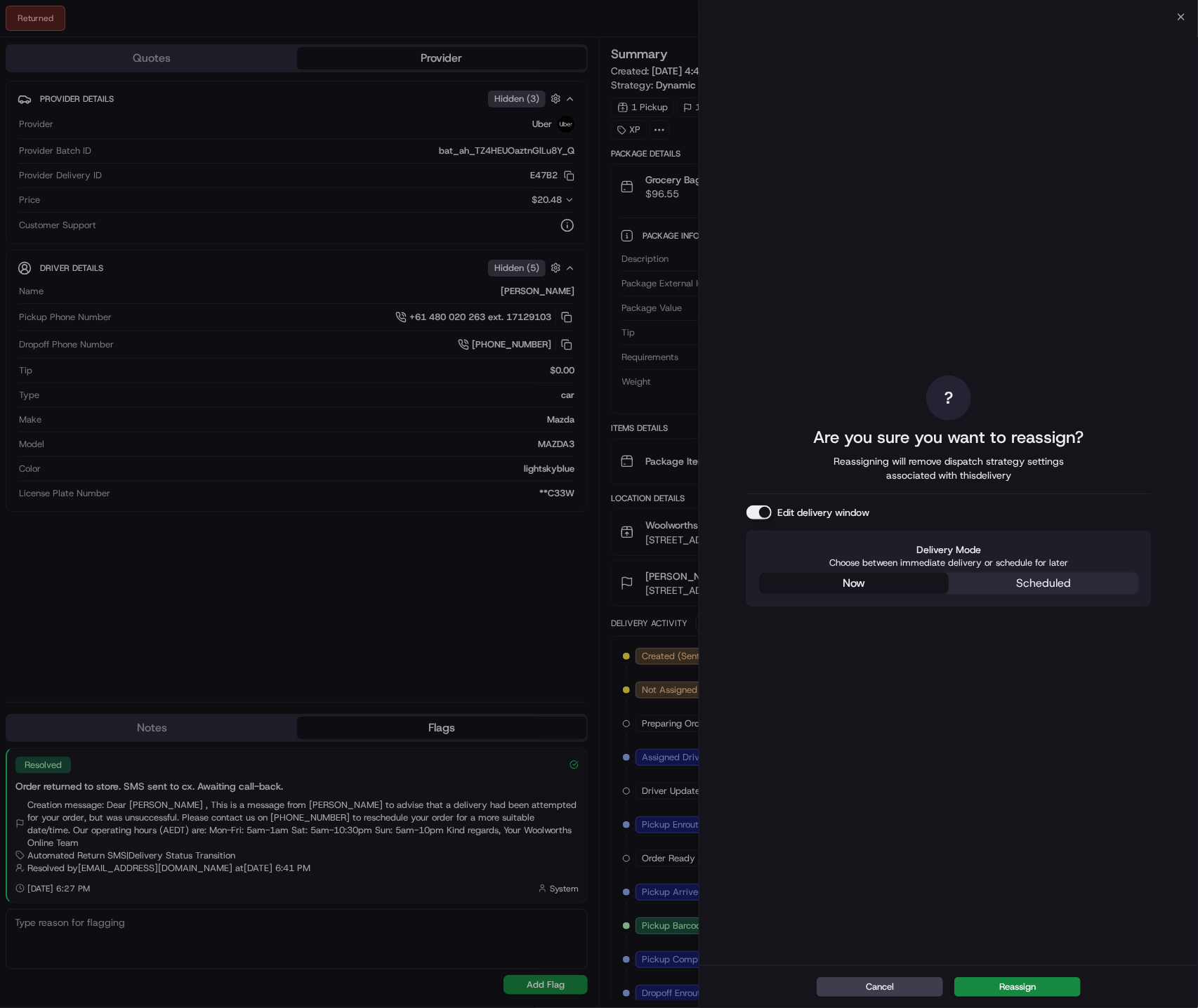
click at [761, 473] on div "? Are you sure you want to reassign? Reassigning will remove dispatch strategy …" at bounding box center [948, 491] width 404 height 942
